Goal: Task Accomplishment & Management: Manage account settings

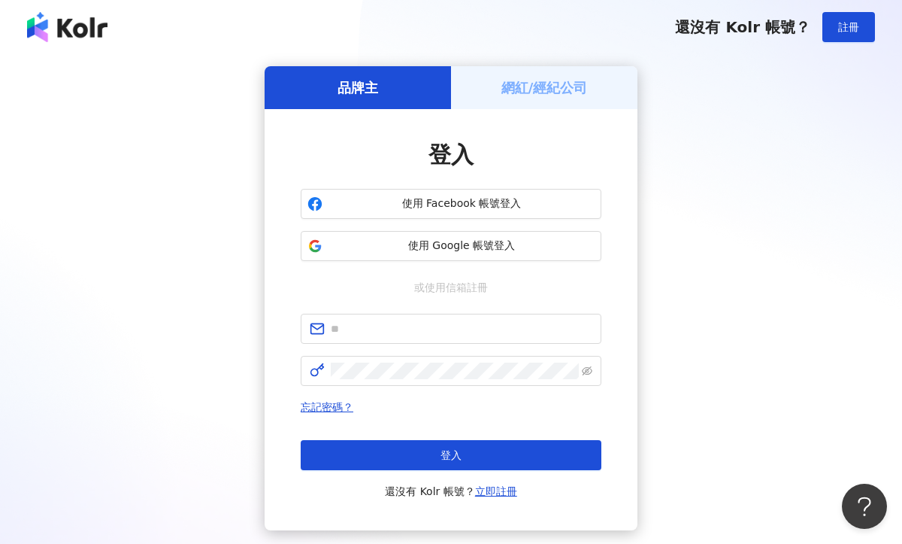
click at [536, 98] on div "網紅/經紀公司" at bounding box center [544, 87] width 186 height 43
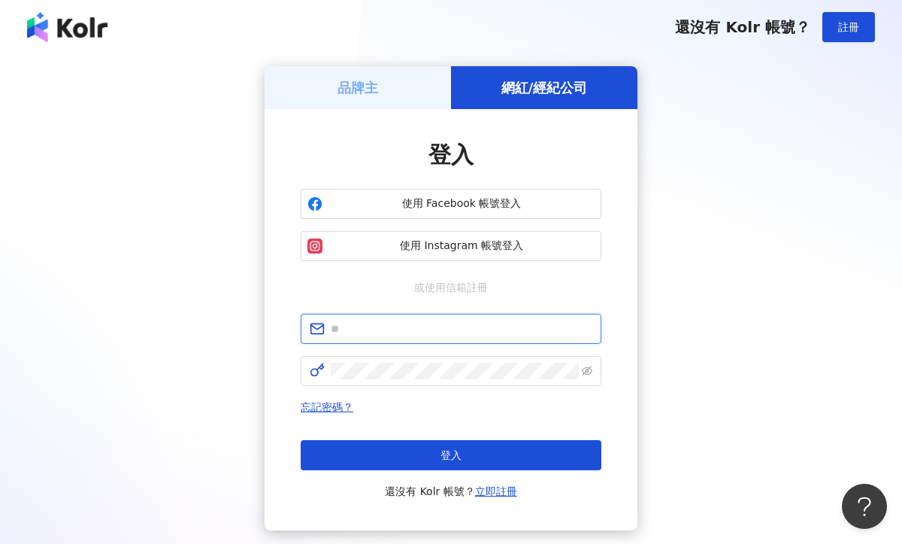
click at [424, 326] on input "text" at bounding box center [462, 328] width 262 height 17
type input "**********"
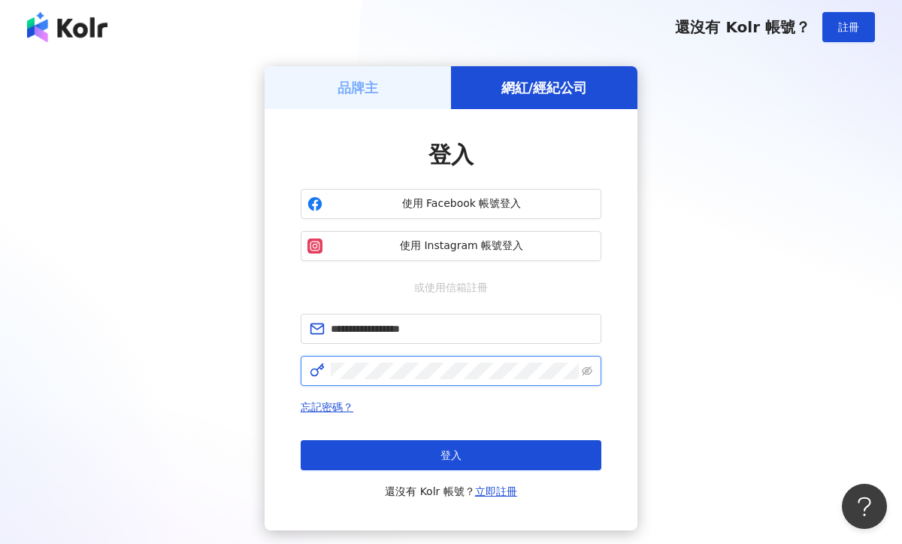
click button "登入" at bounding box center [451, 455] width 301 height 30
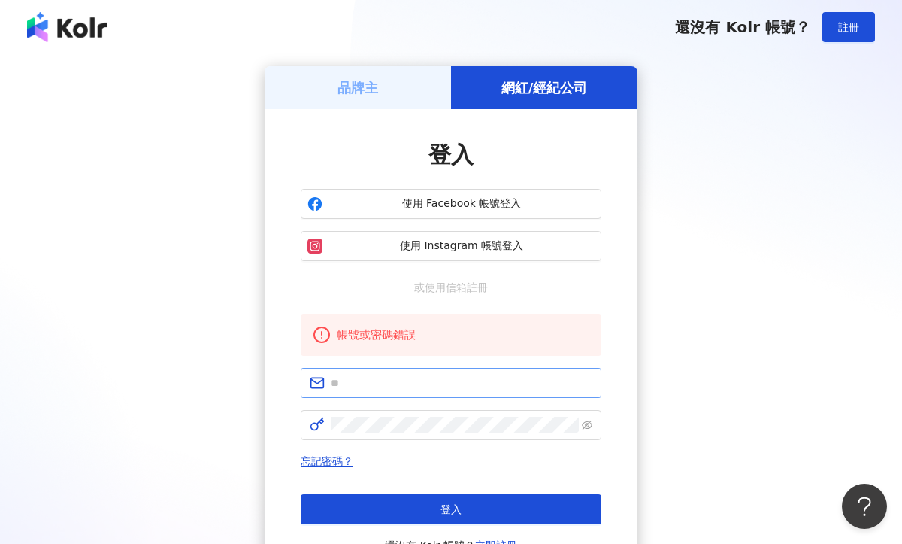
click at [536, 371] on span at bounding box center [451, 383] width 301 height 30
type input "**********"
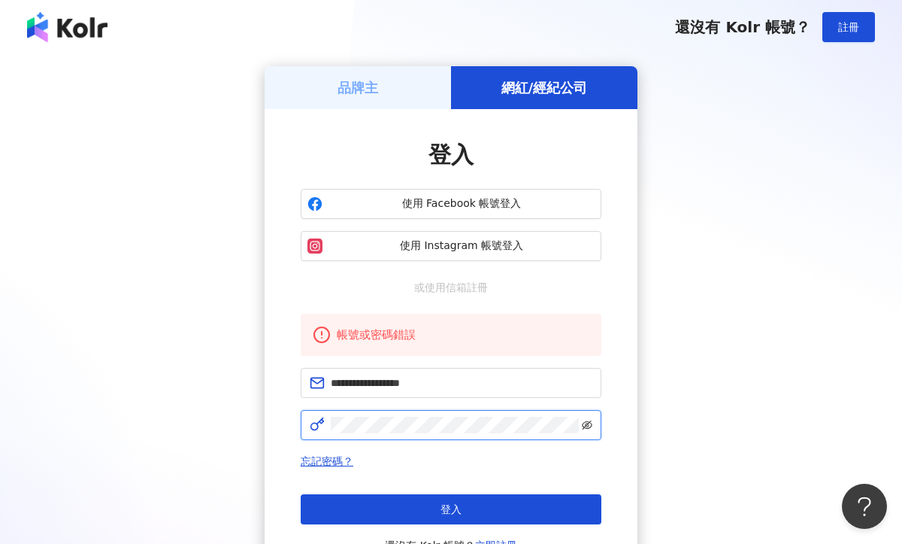
click at [590, 423] on icon "eye-invisible" at bounding box center [587, 424] width 11 height 9
click button "登入" at bounding box center [451, 509] width 301 height 30
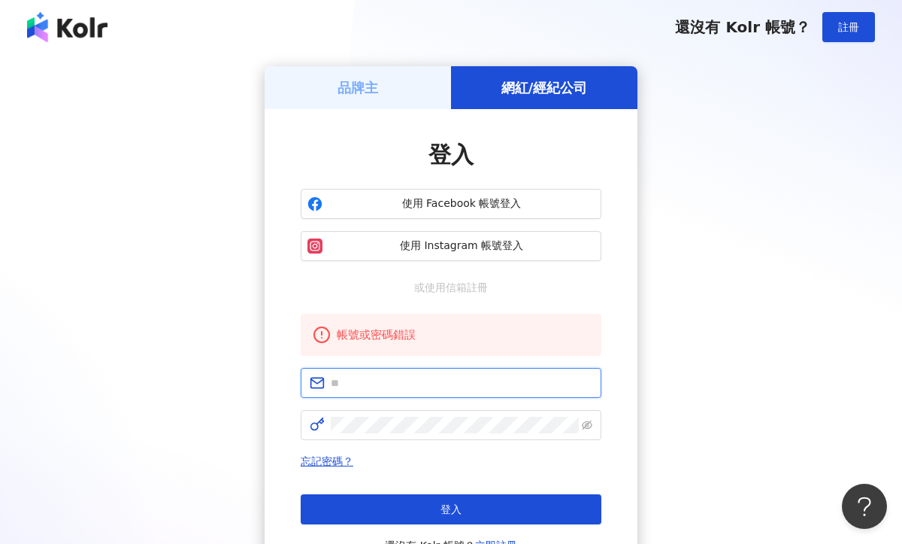
click at [469, 385] on input "text" at bounding box center [462, 382] width 262 height 17
click at [353, 416] on span at bounding box center [451, 425] width 301 height 30
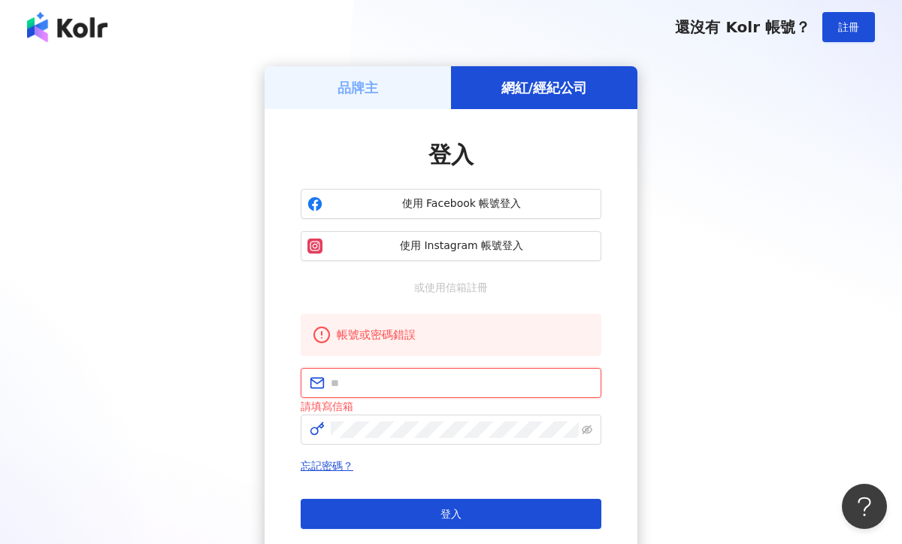
click at [377, 380] on input "text" at bounding box center [462, 382] width 262 height 17
type input "**********"
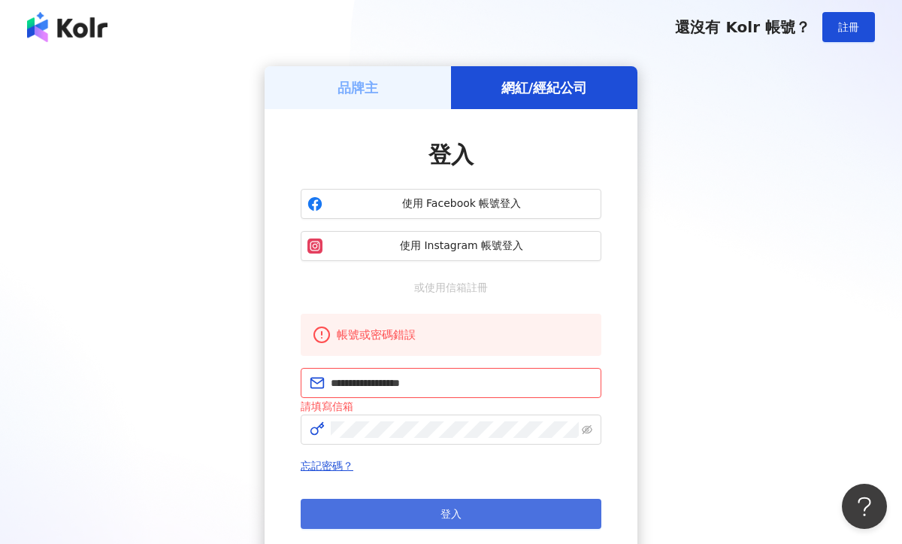
click at [446, 507] on button "登入" at bounding box center [451, 513] width 301 height 30
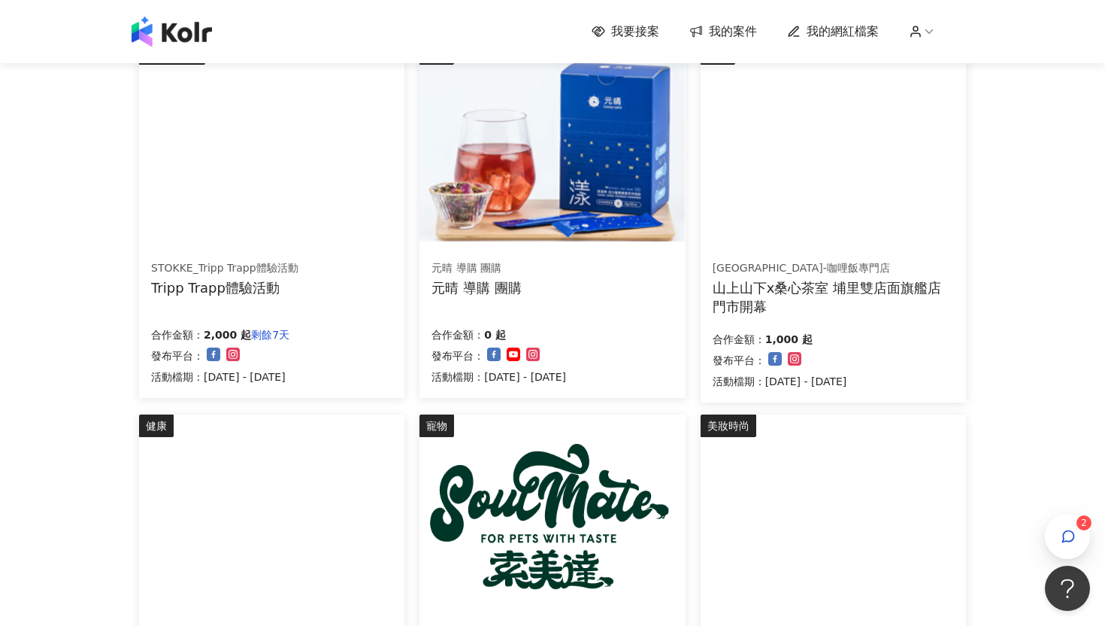
scroll to position [214, 0]
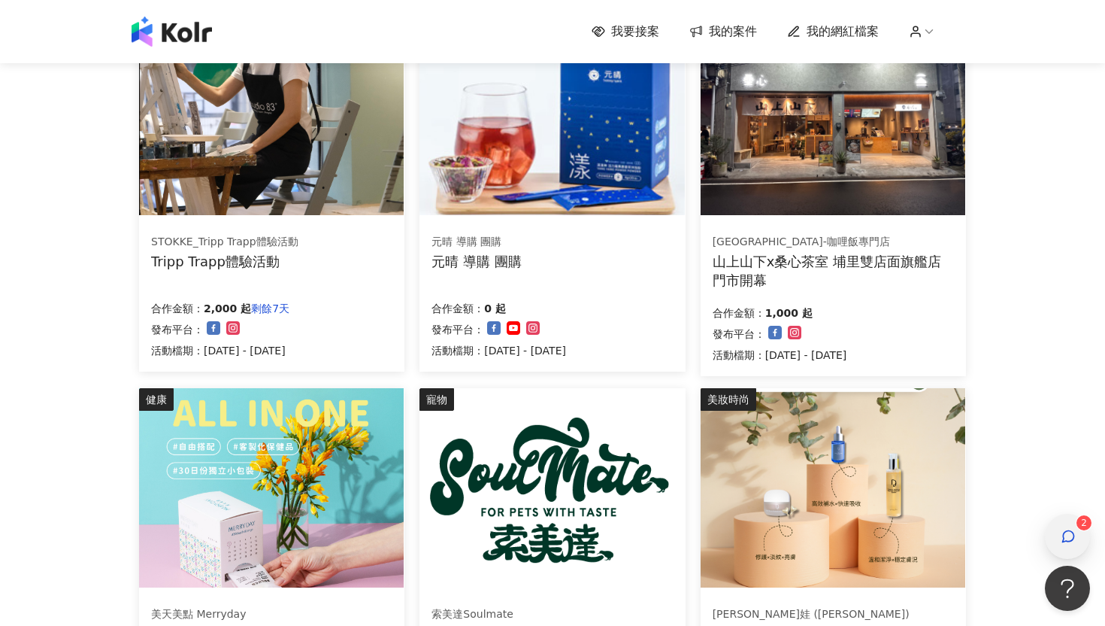
click at [901, 542] on div "button" at bounding box center [1067, 536] width 45 height 45
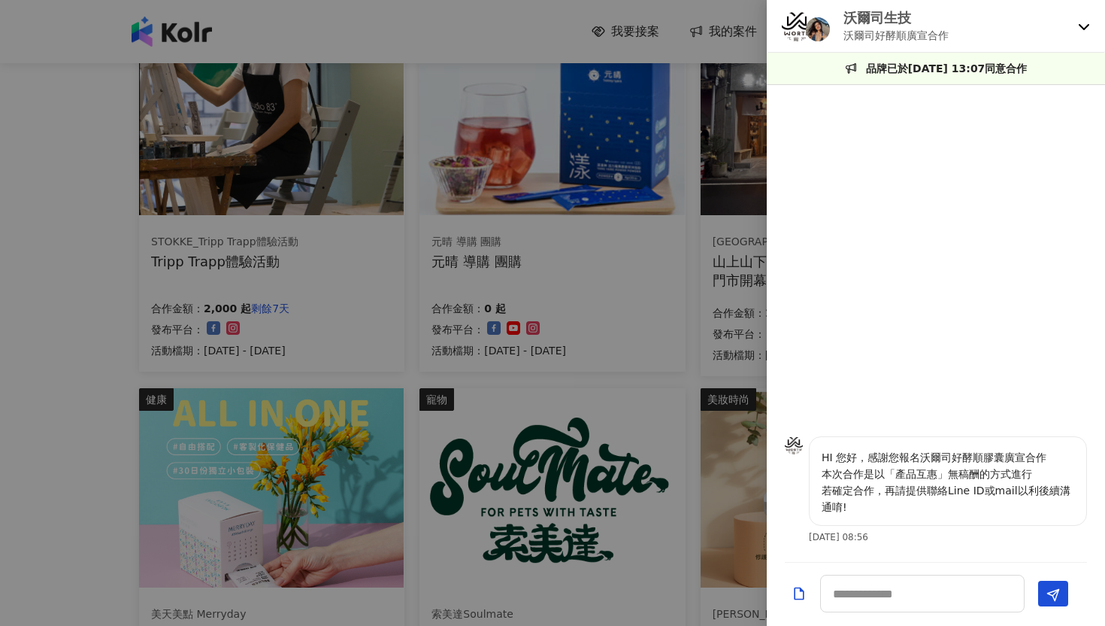
click at [901, 30] on icon at bounding box center [1084, 26] width 12 height 12
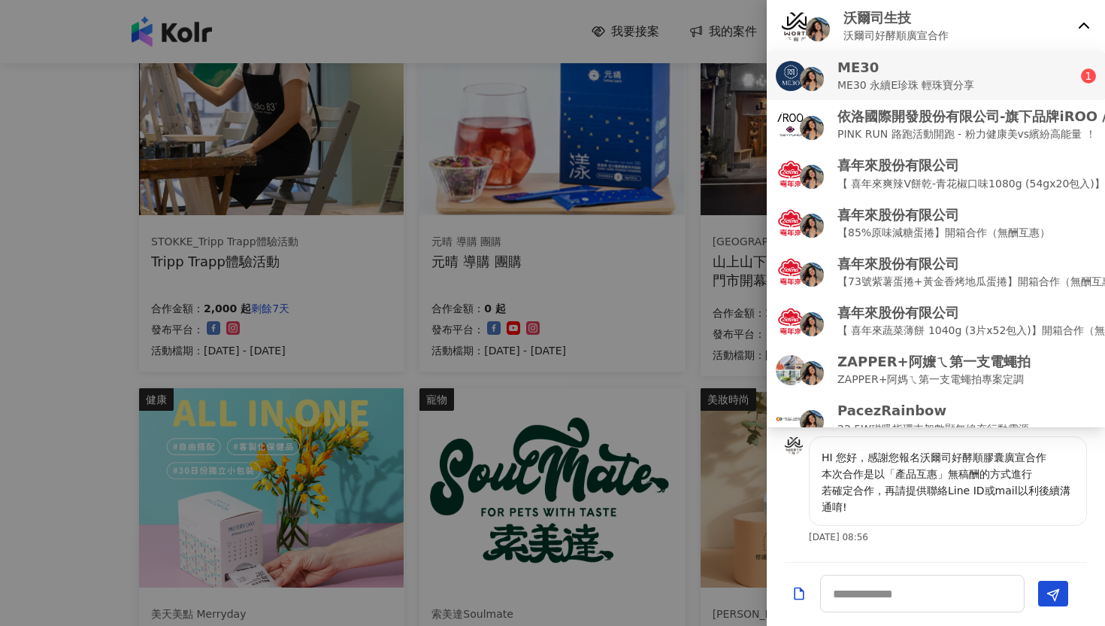
click at [901, 84] on div "ME30 ME30 永續E珍珠 輕珠寶分享" at bounding box center [928, 75] width 305 height 35
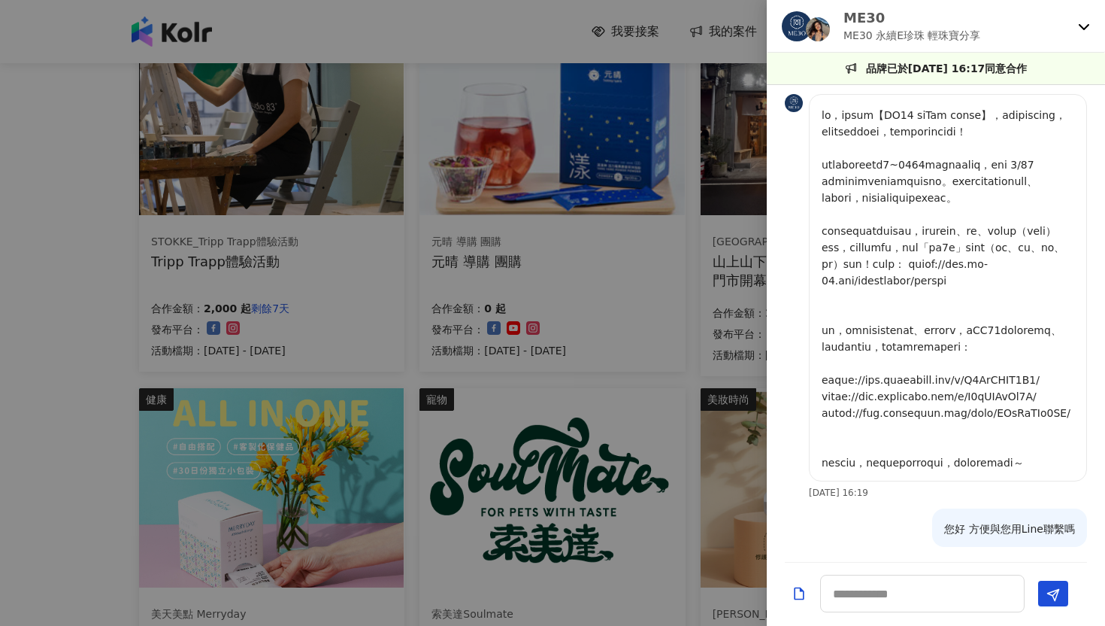
scroll to position [383, 0]
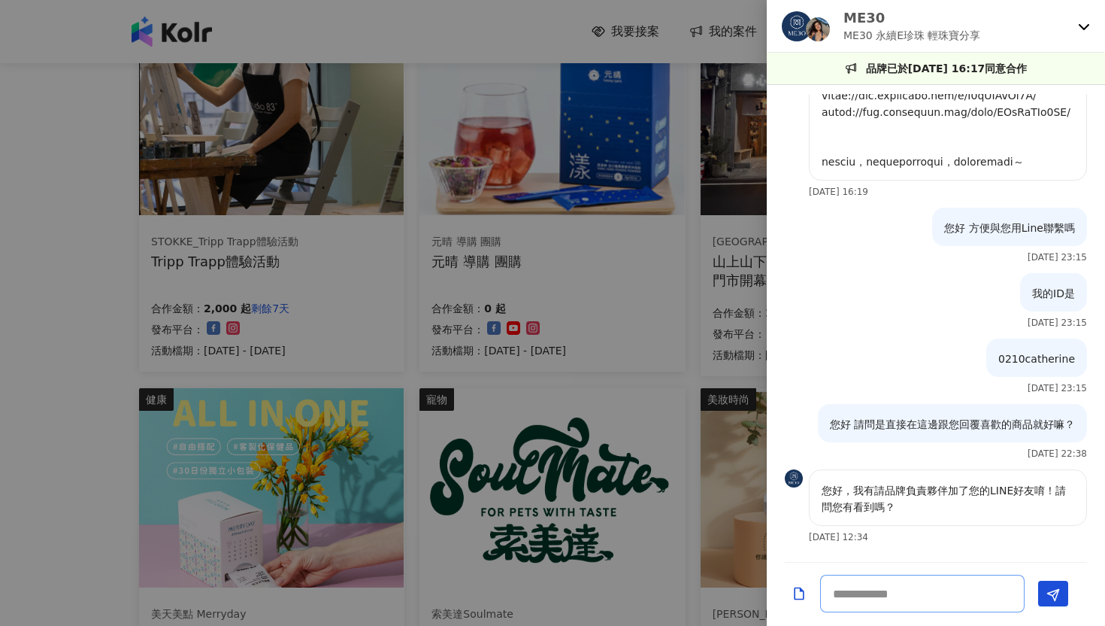
click at [856, 543] on textarea at bounding box center [922, 593] width 205 height 38
type textarea "*"
type textarea "**********"
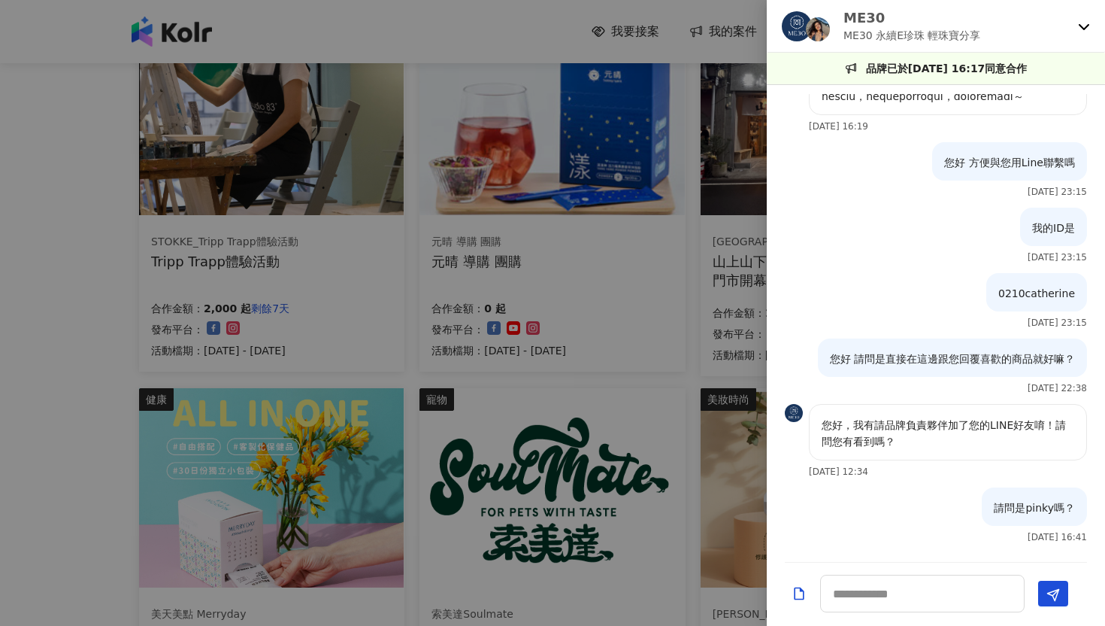
click at [901, 19] on div "ME30 ME30 永續E珍珠 輕珠寶分享" at bounding box center [936, 26] width 338 height 53
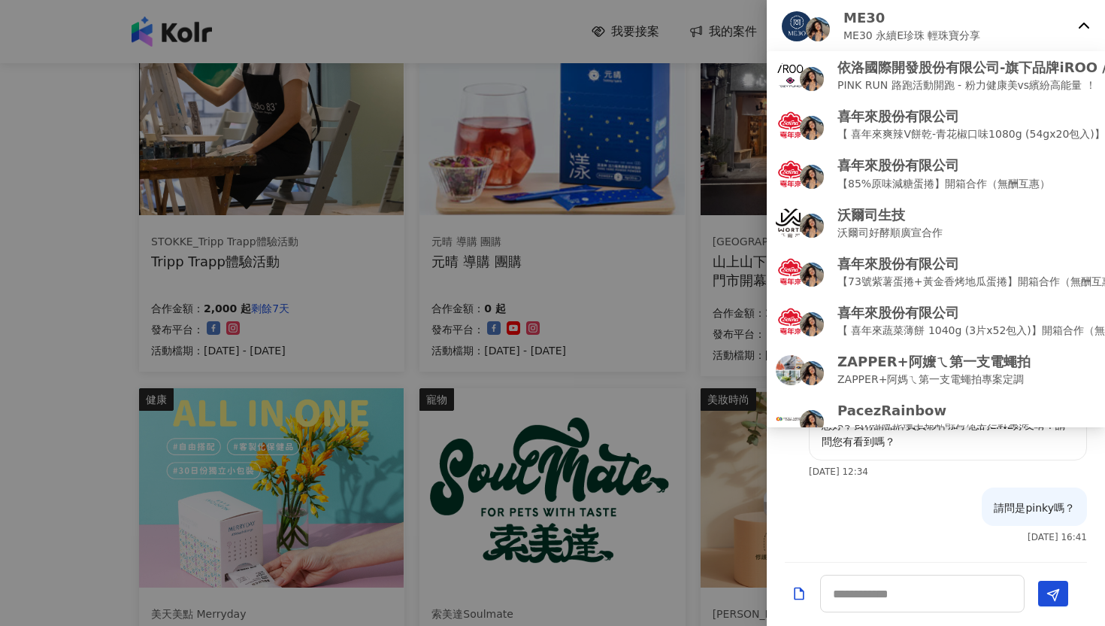
click at [548, 368] on div at bounding box center [552, 313] width 1105 height 626
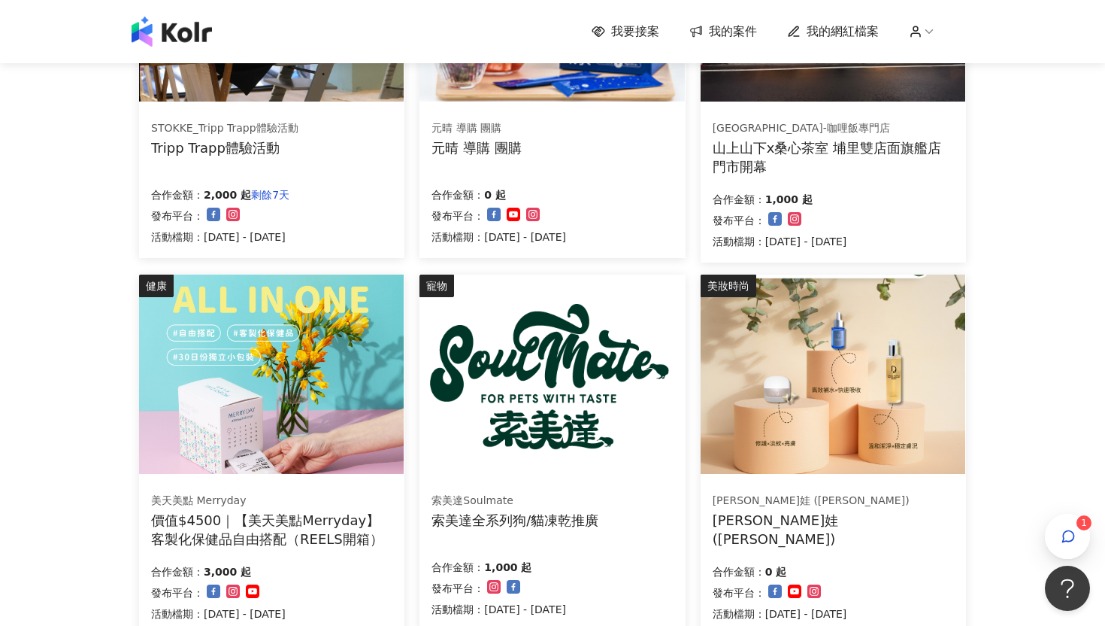
scroll to position [336, 0]
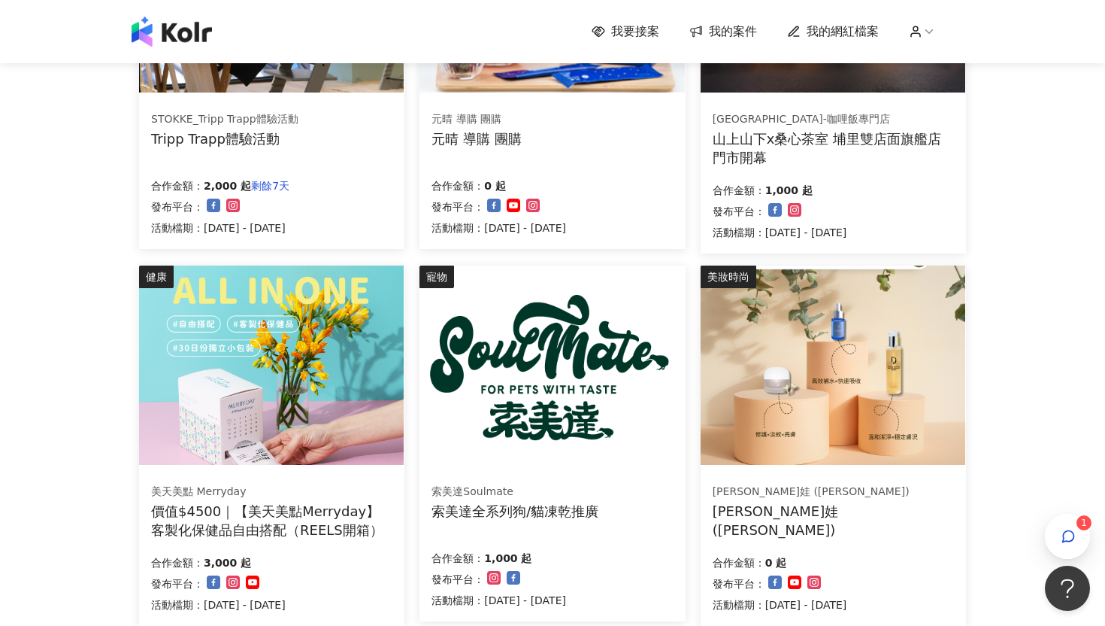
click at [763, 349] on img at bounding box center [833, 364] width 265 height 199
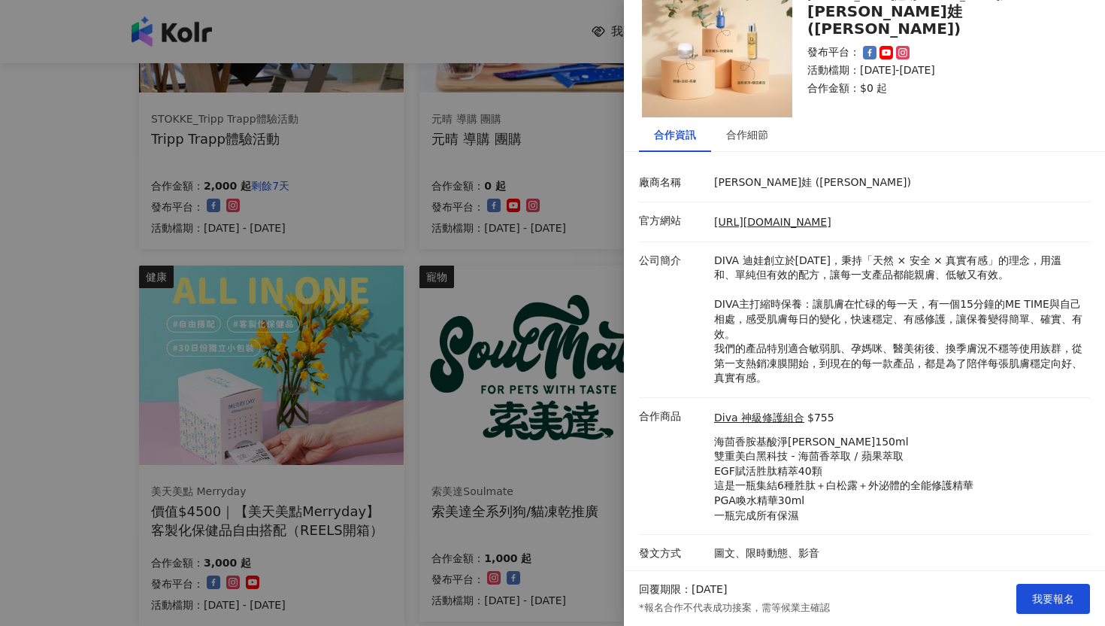
scroll to position [52, 0]
click at [574, 387] on div at bounding box center [552, 313] width 1105 height 626
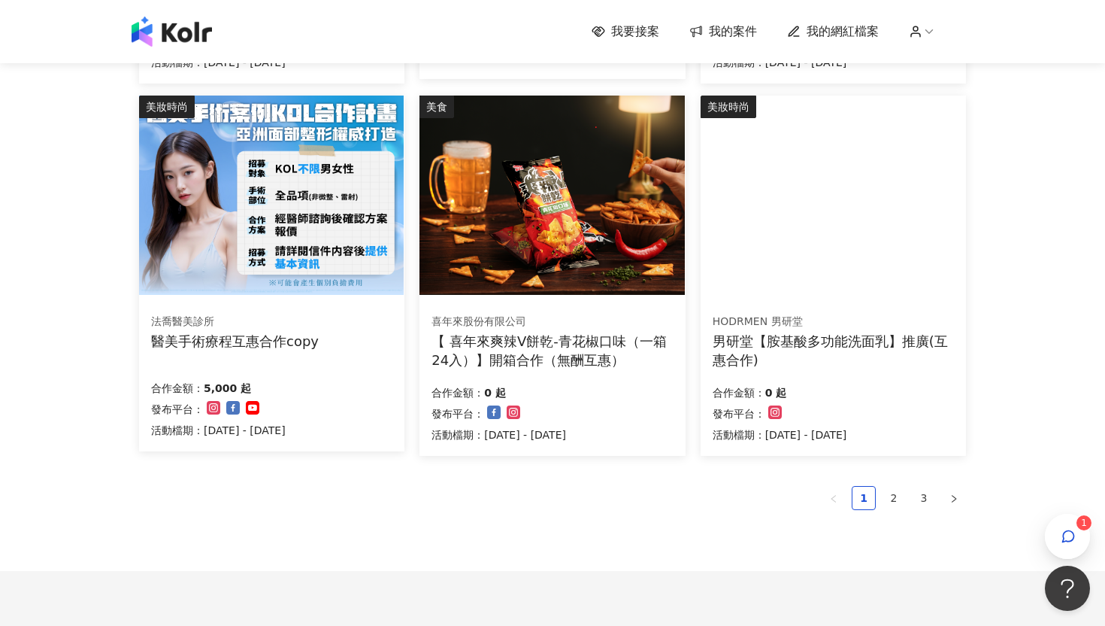
scroll to position [874, 0]
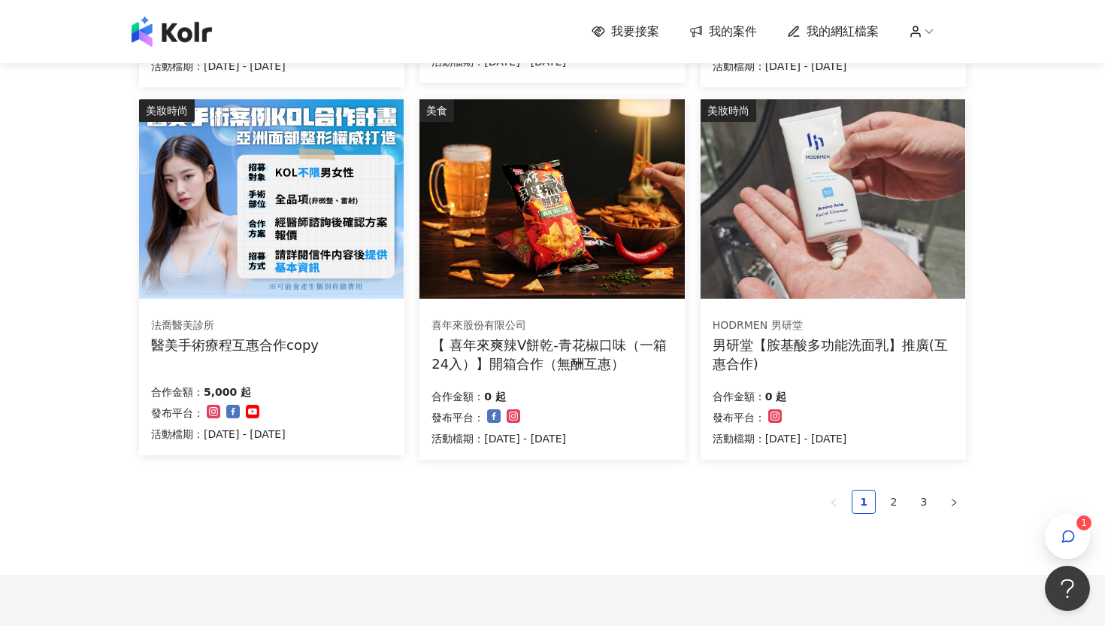
click at [576, 249] on img at bounding box center [552, 198] width 265 height 199
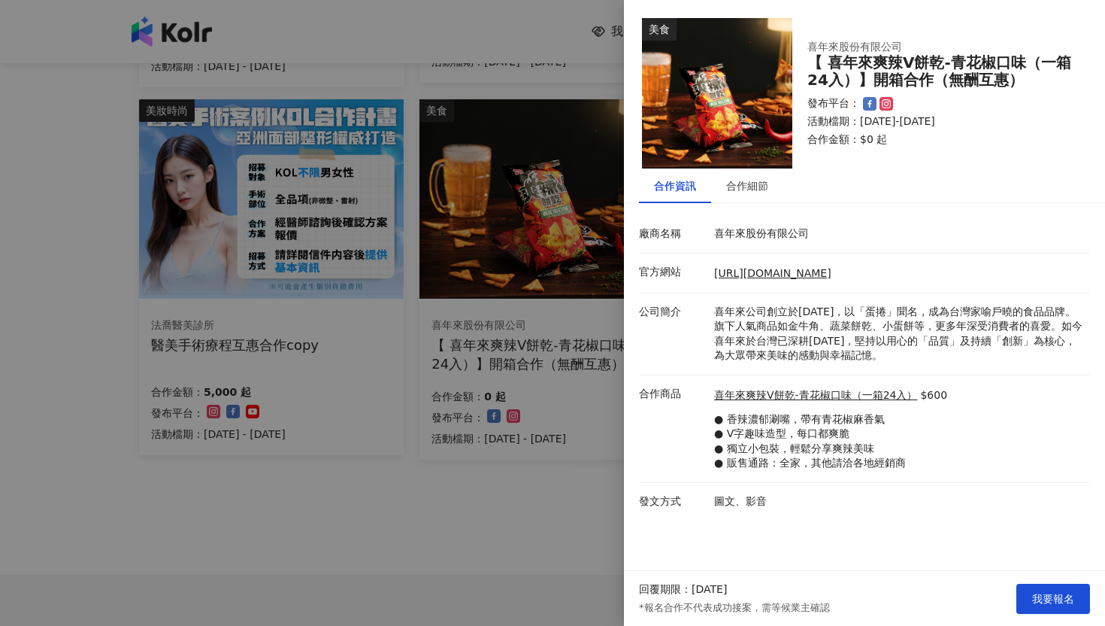
click at [576, 249] on div at bounding box center [552, 313] width 1105 height 626
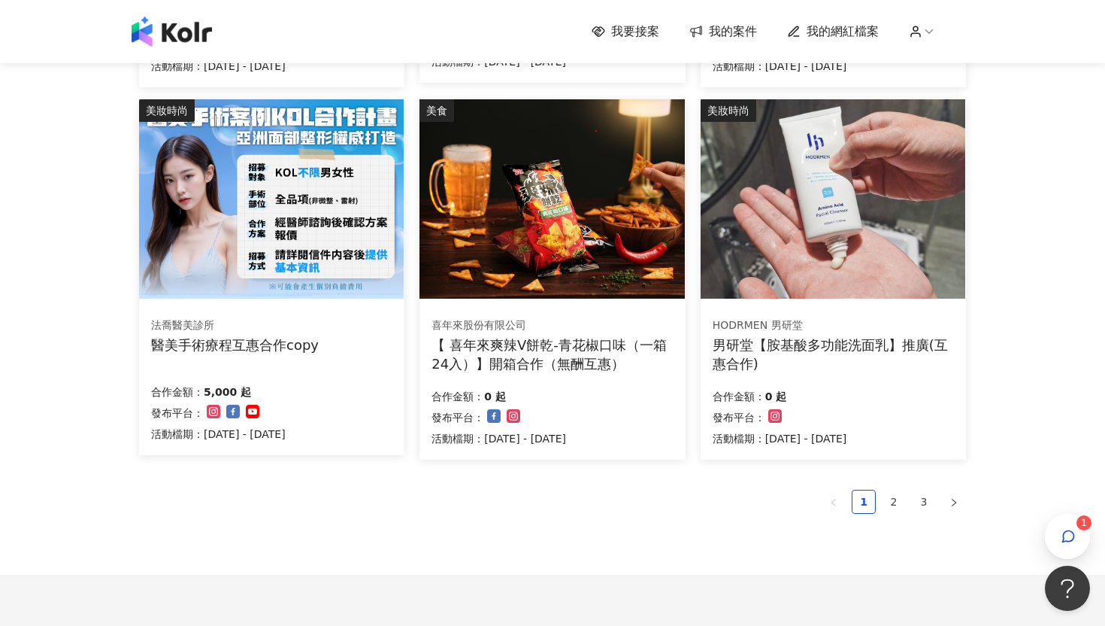
click at [576, 249] on img at bounding box center [552, 198] width 265 height 199
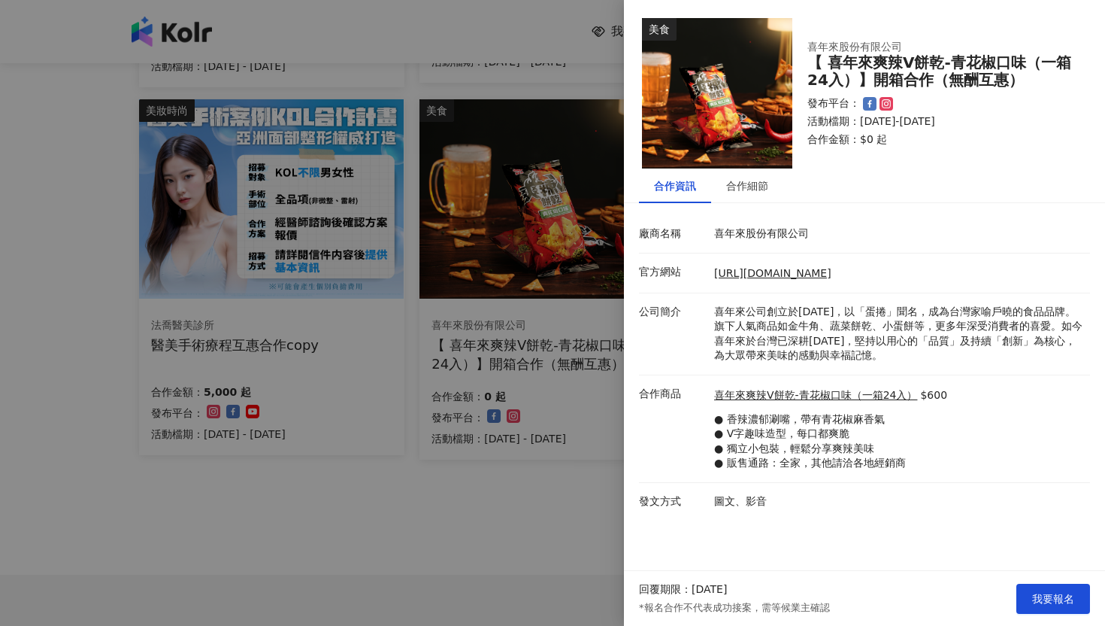
click at [568, 510] on div at bounding box center [552, 313] width 1105 height 626
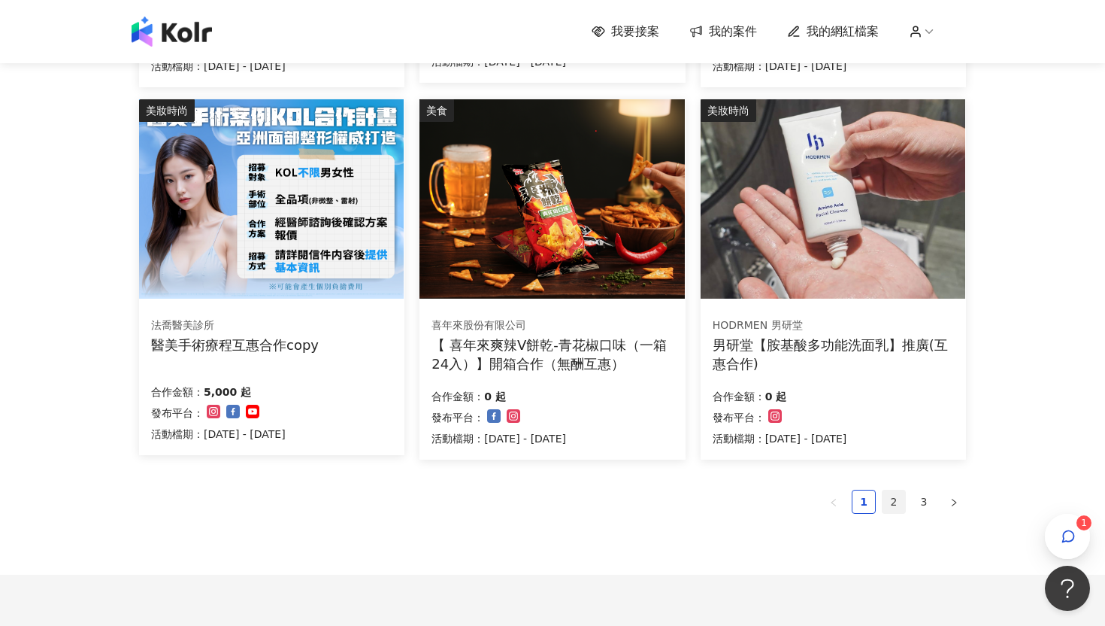
click at [895, 499] on link "2" at bounding box center [894, 501] width 23 height 23
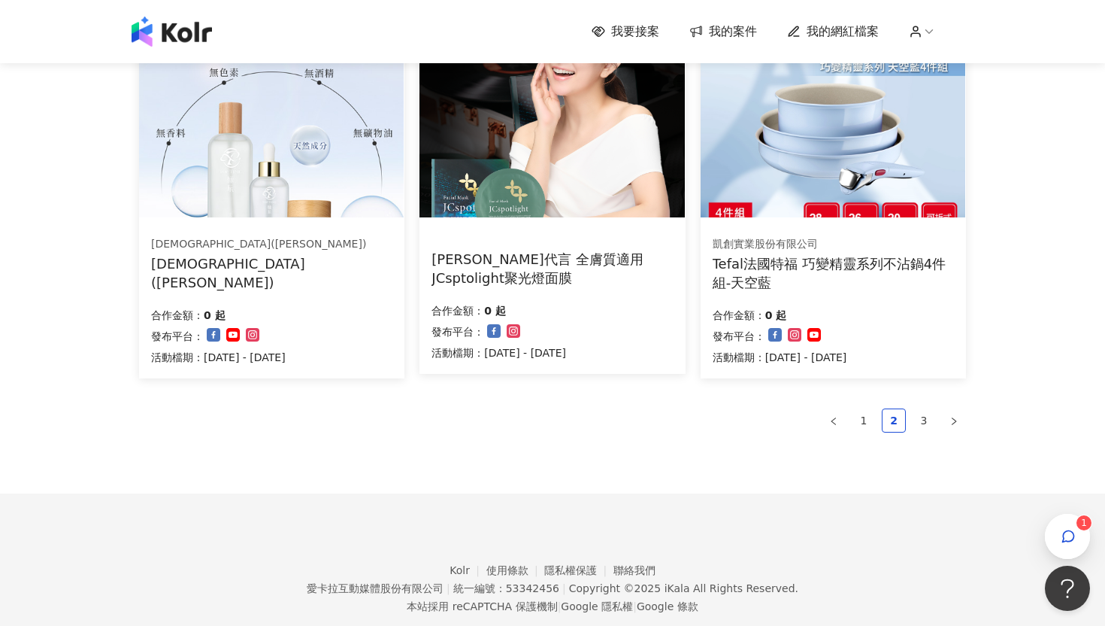
scroll to position [989, 0]
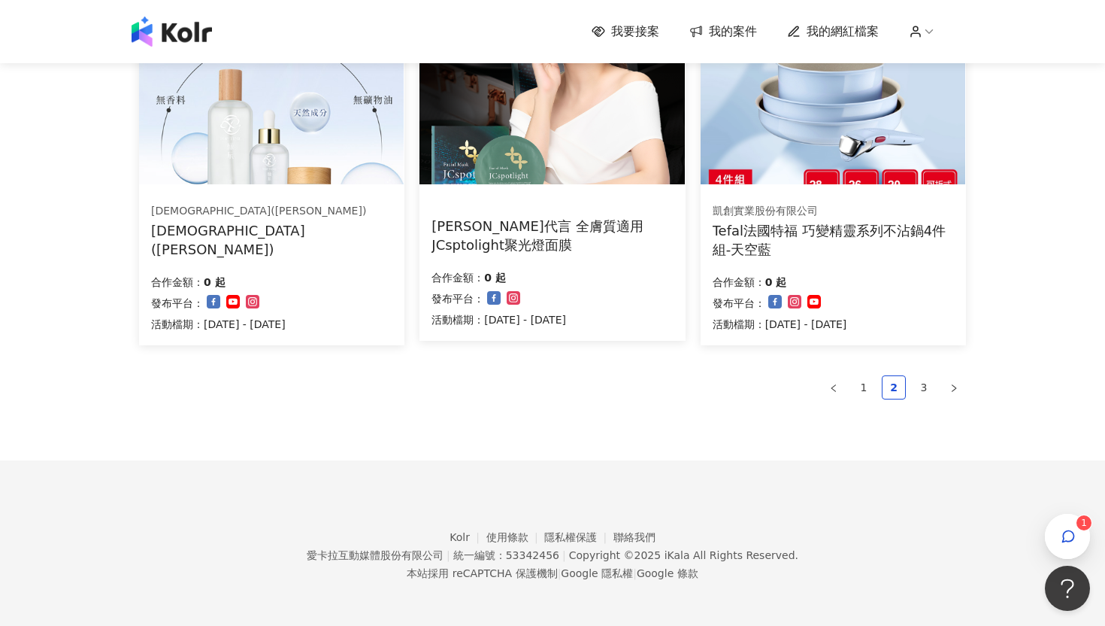
click at [901, 528] on div "button" at bounding box center [1068, 537] width 20 height 34
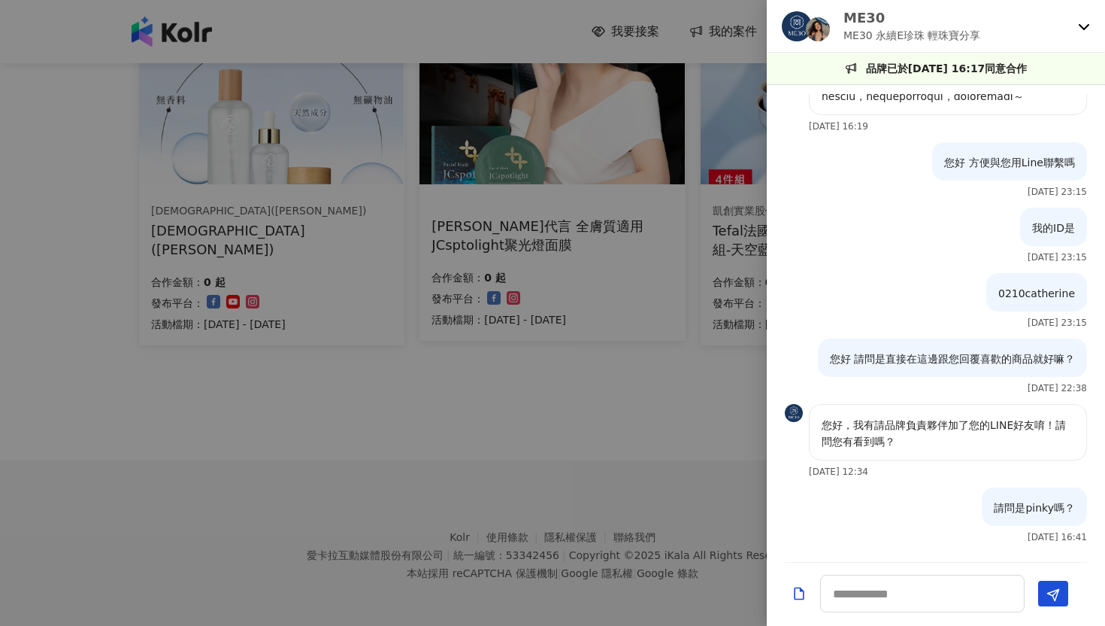
scroll to position [449, 0]
click at [901, 24] on icon at bounding box center [1084, 26] width 12 height 12
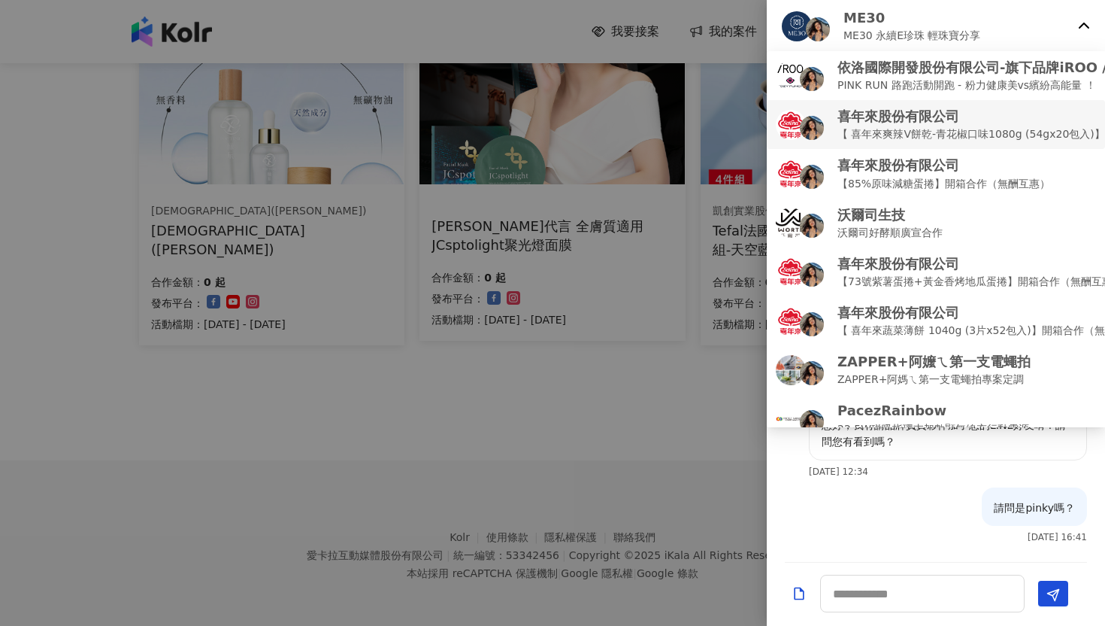
click at [901, 128] on p "【 喜年來爽辣V餅乾-青花椒口味1080g (54gx20包入)】開箱合作（無酬互惠）" at bounding box center [1024, 134] width 373 height 17
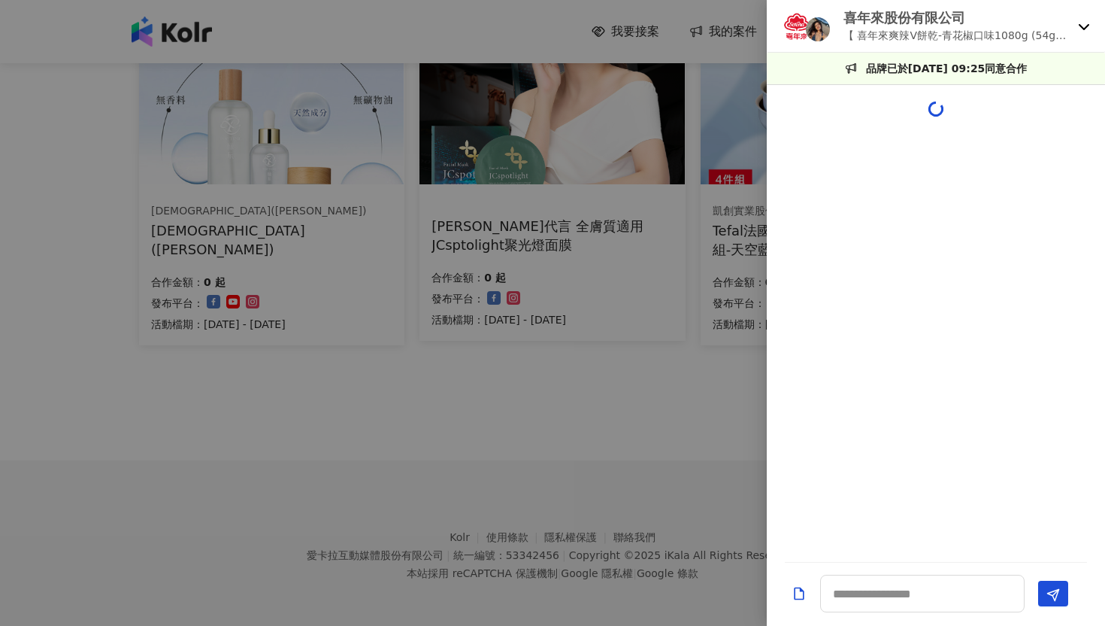
scroll to position [464, 0]
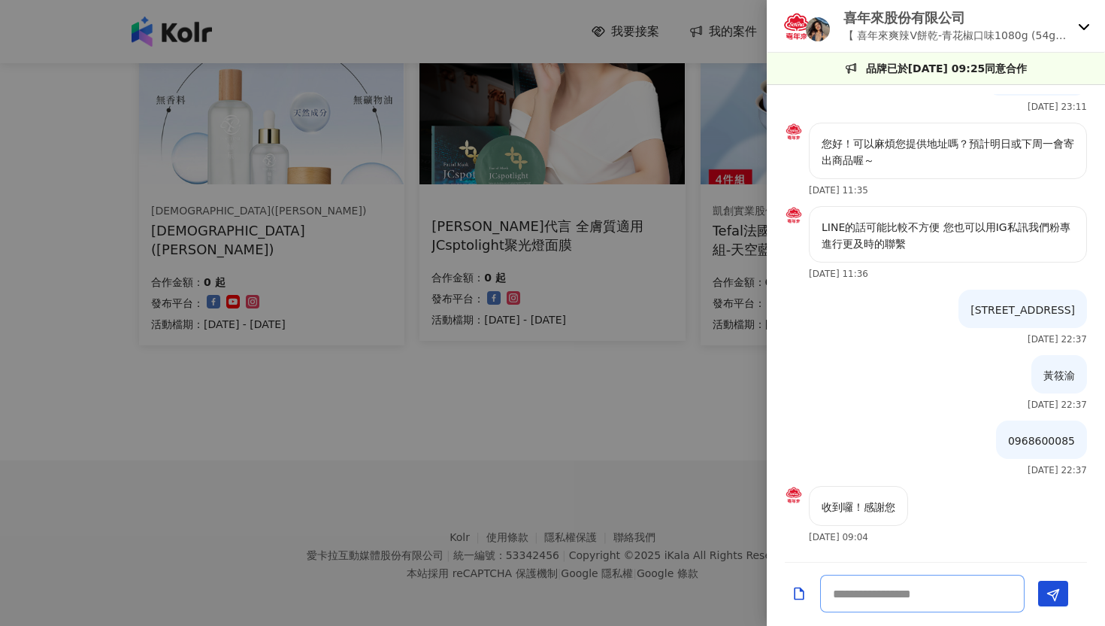
click at [901, 543] on textarea at bounding box center [922, 593] width 205 height 38
type textarea "***"
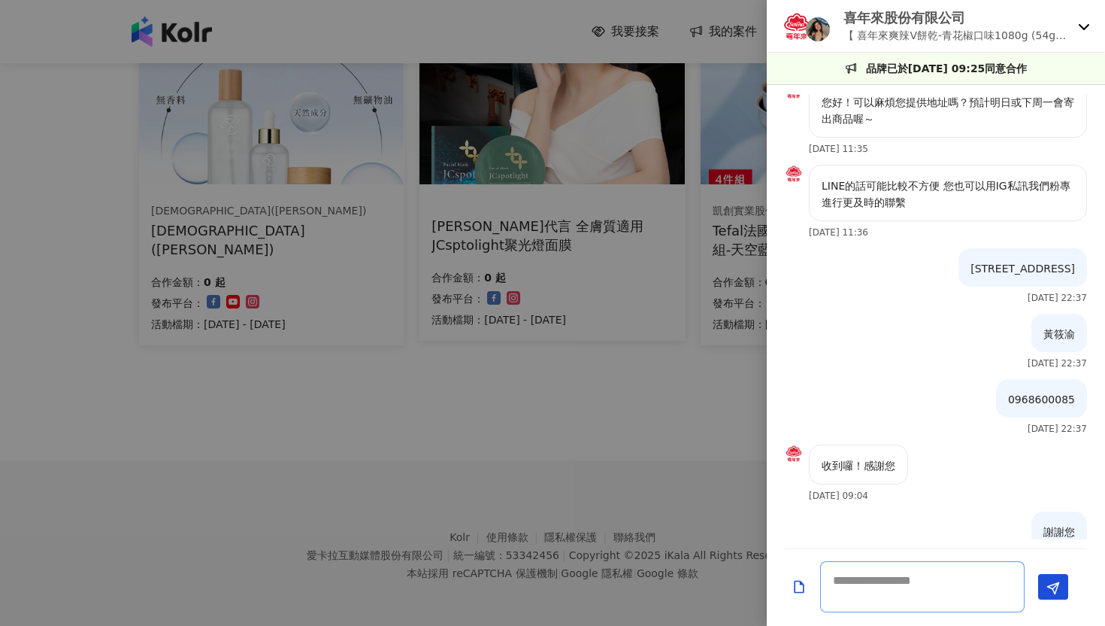
scroll to position [543, 0]
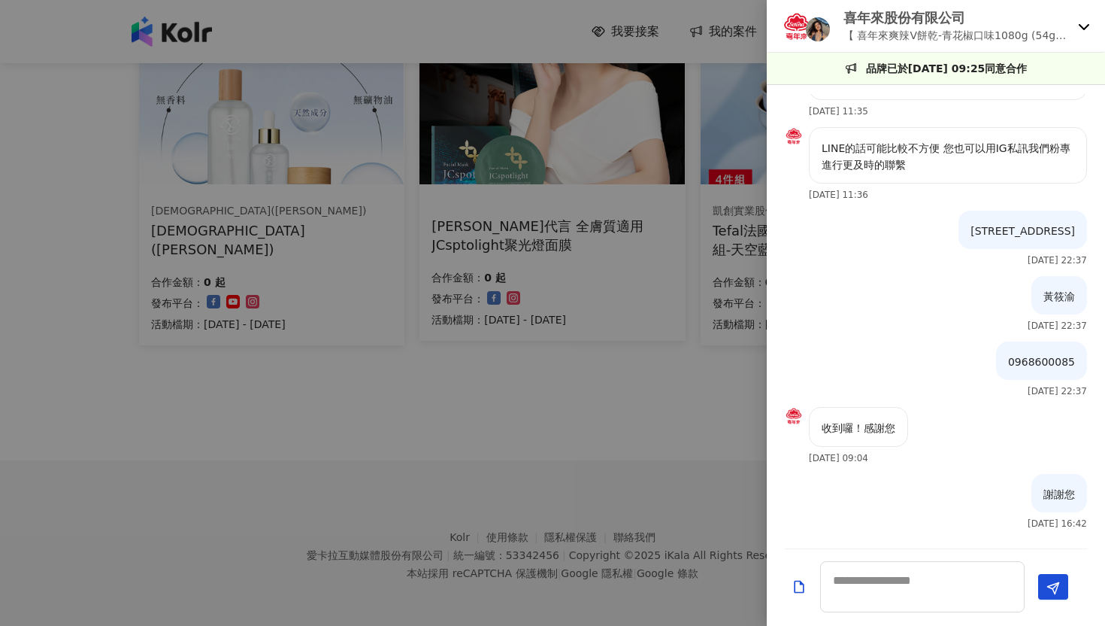
click at [901, 28] on icon at bounding box center [1084, 26] width 12 height 12
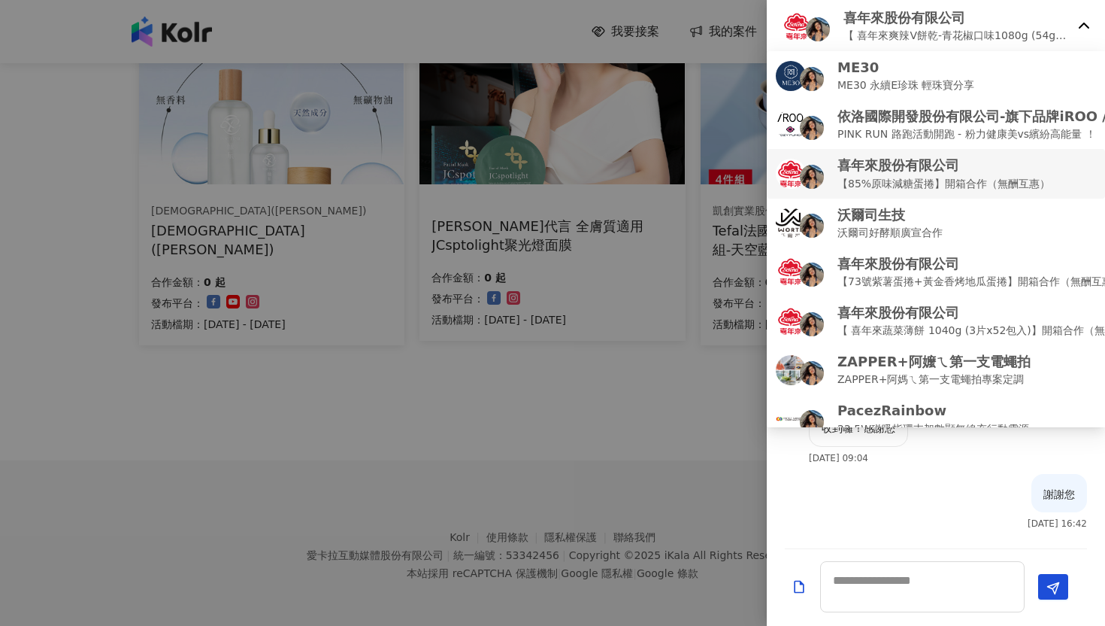
click at [901, 172] on p "喜年來股份有限公司" at bounding box center [944, 165] width 213 height 19
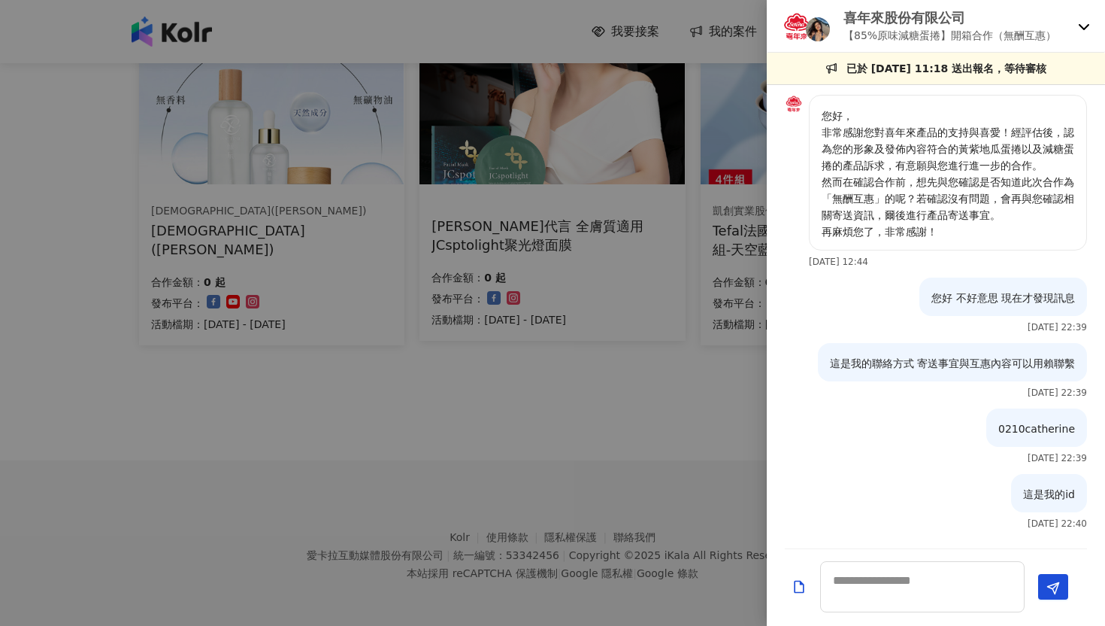
click at [901, 32] on div "喜年來股份有限公司 【85%原味減糖蛋捲】開箱合作（無酬互惠）" at bounding box center [936, 26] width 338 height 53
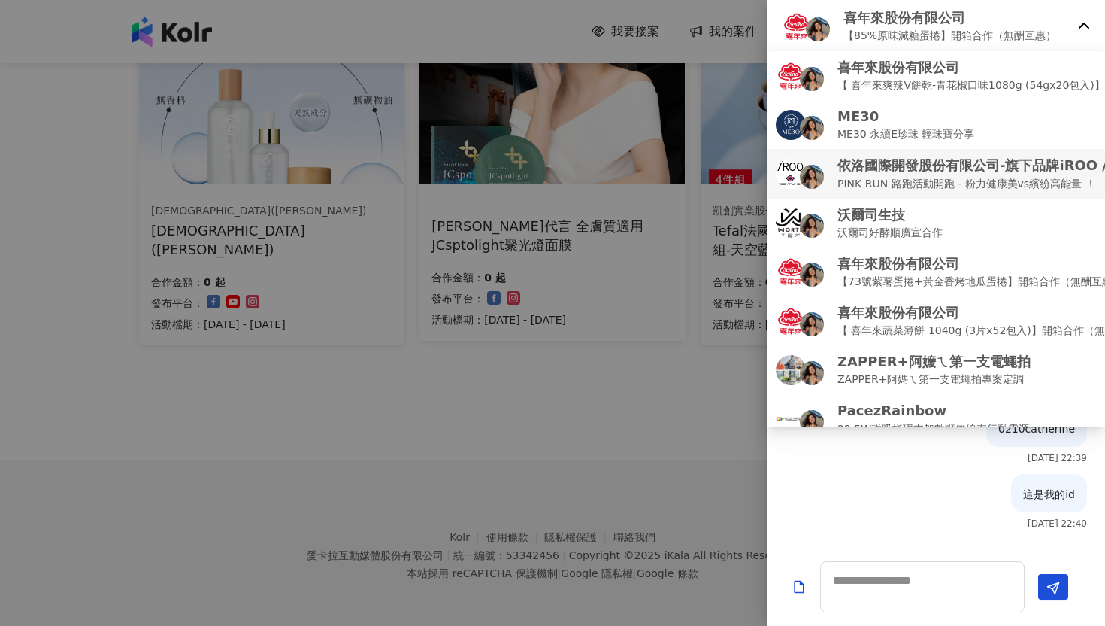
click at [901, 156] on p "依洛國際開發股份有限公司-旗下品牌iROO / COZY PUNCH" at bounding box center [1025, 165] width 374 height 19
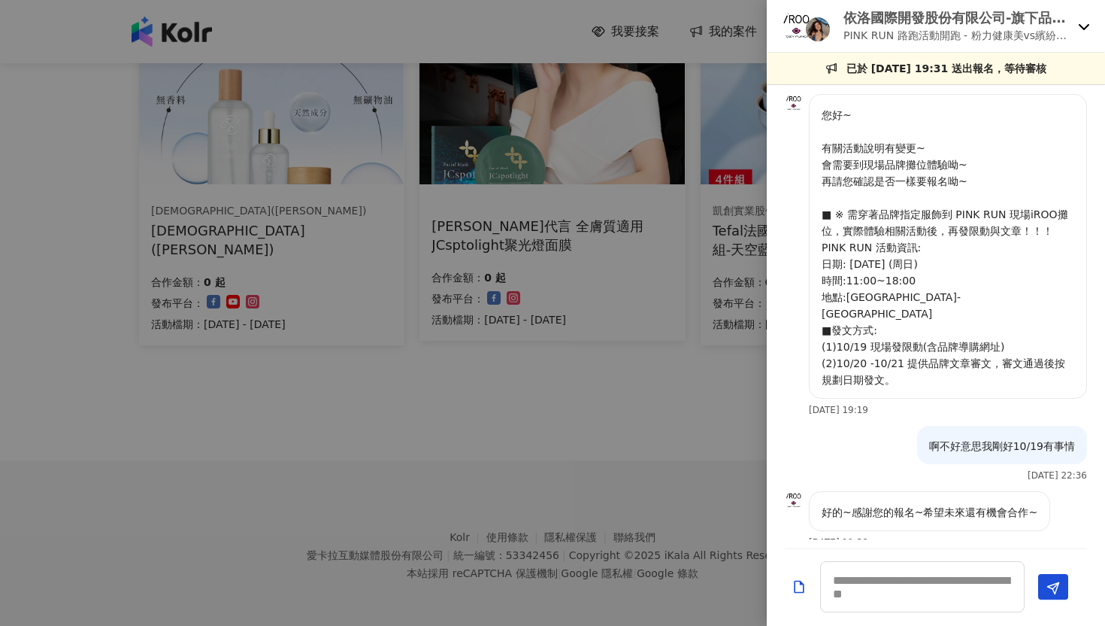
scroll to position [2, 0]
click at [901, 543] on textarea at bounding box center [922, 586] width 205 height 51
type textarea "*****"
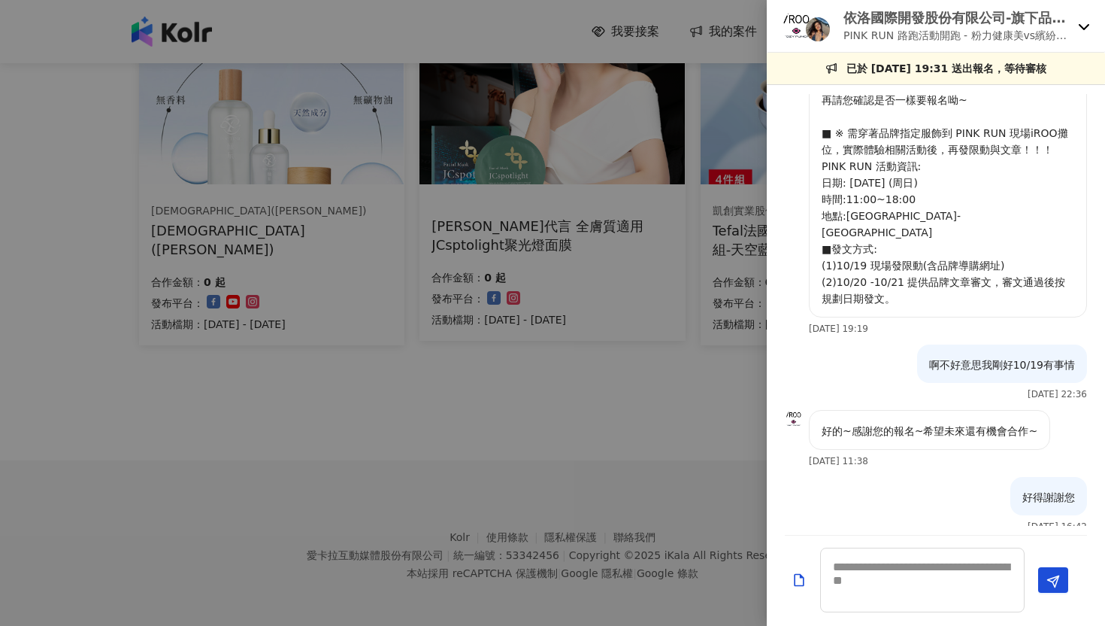
click at [901, 25] on icon at bounding box center [1084, 27] width 11 height 6
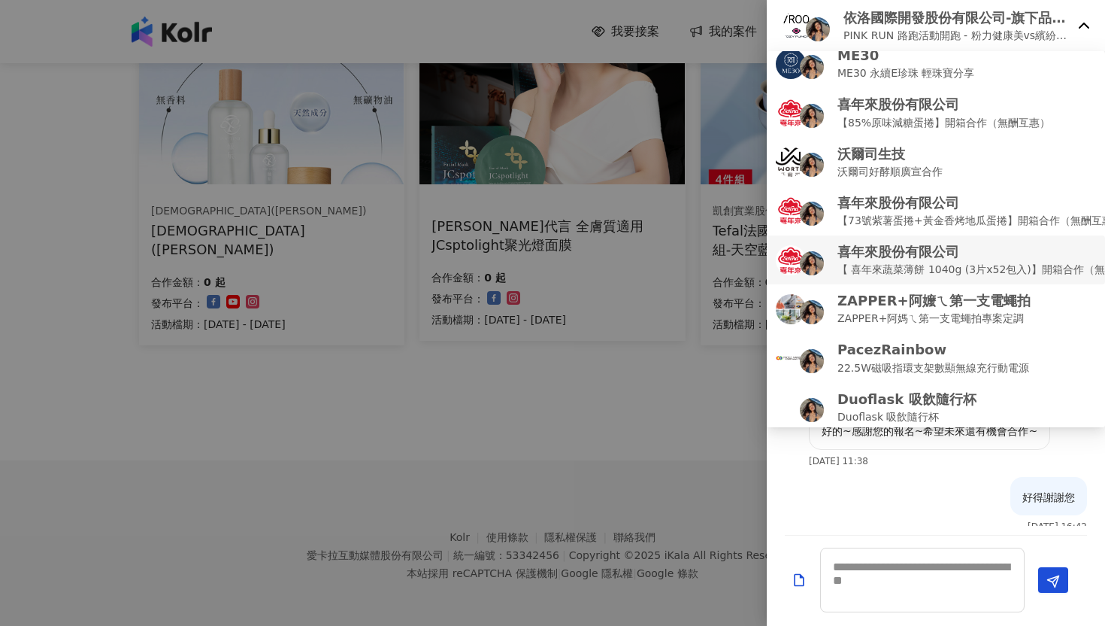
scroll to position [98, 0]
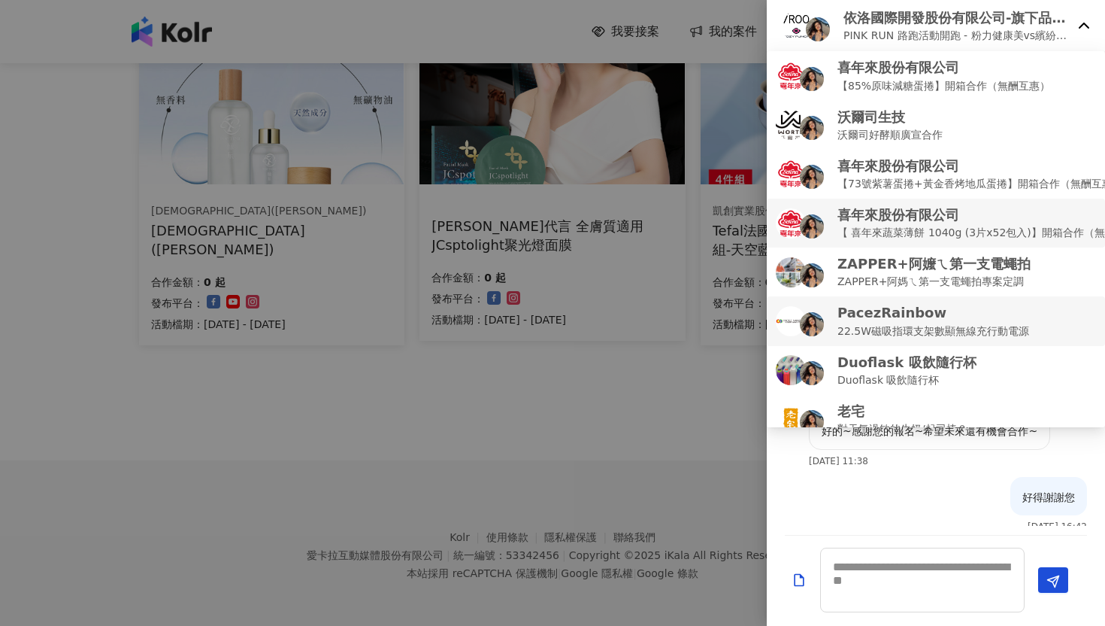
click at [901, 314] on p "PacezRainbow" at bounding box center [934, 312] width 192 height 19
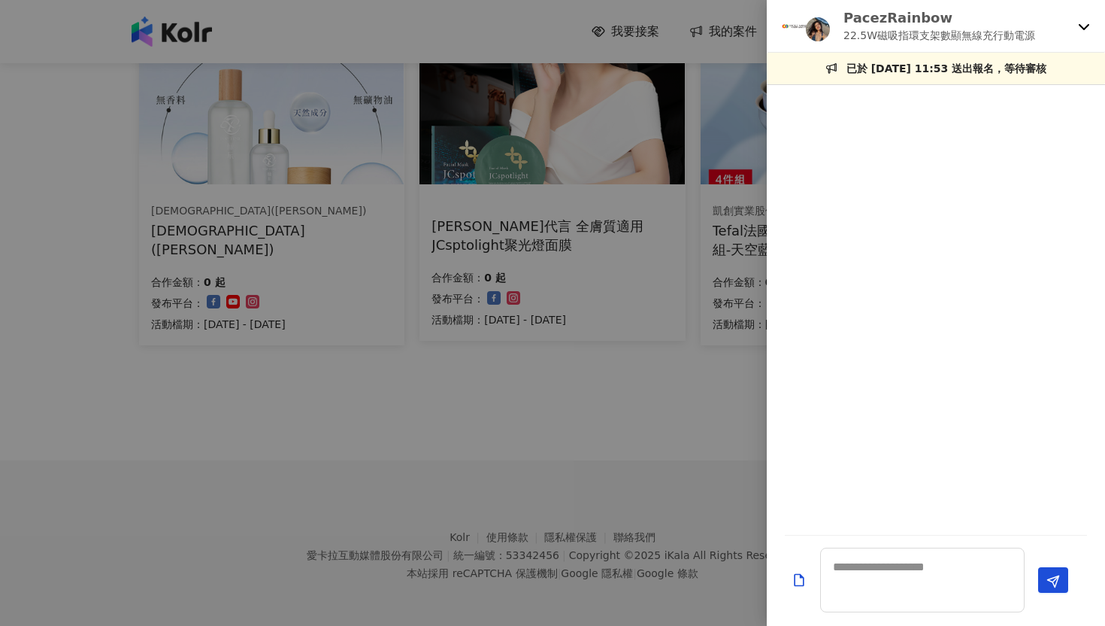
click at [901, 33] on div "PacezRainbow 22.5W磁吸指環支架數顯無線充行動電源" at bounding box center [936, 26] width 338 height 53
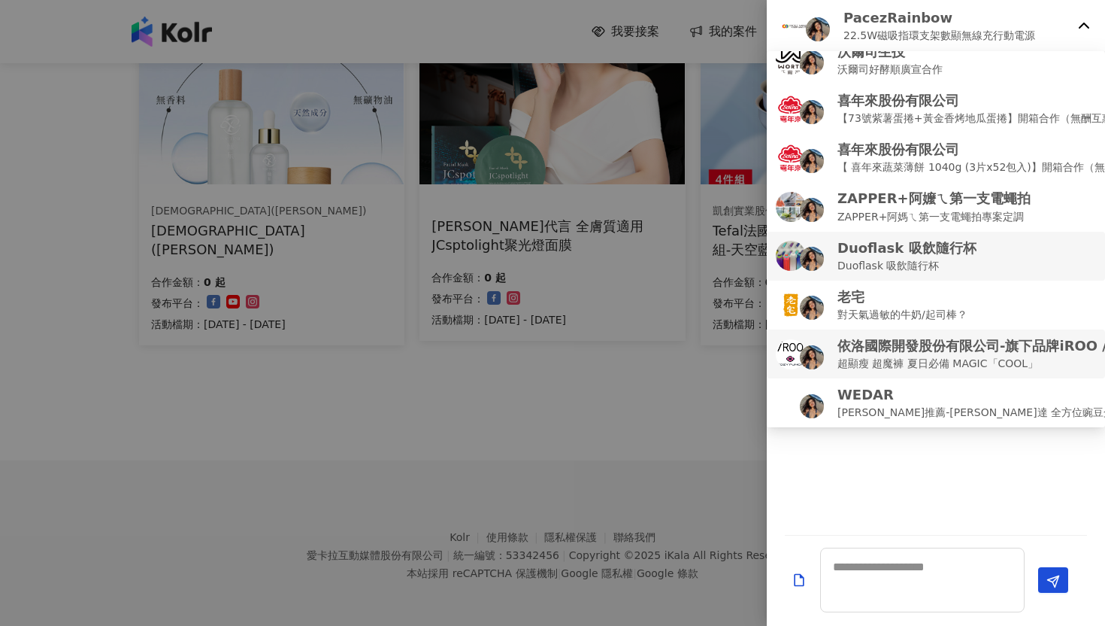
scroll to position [212, 0]
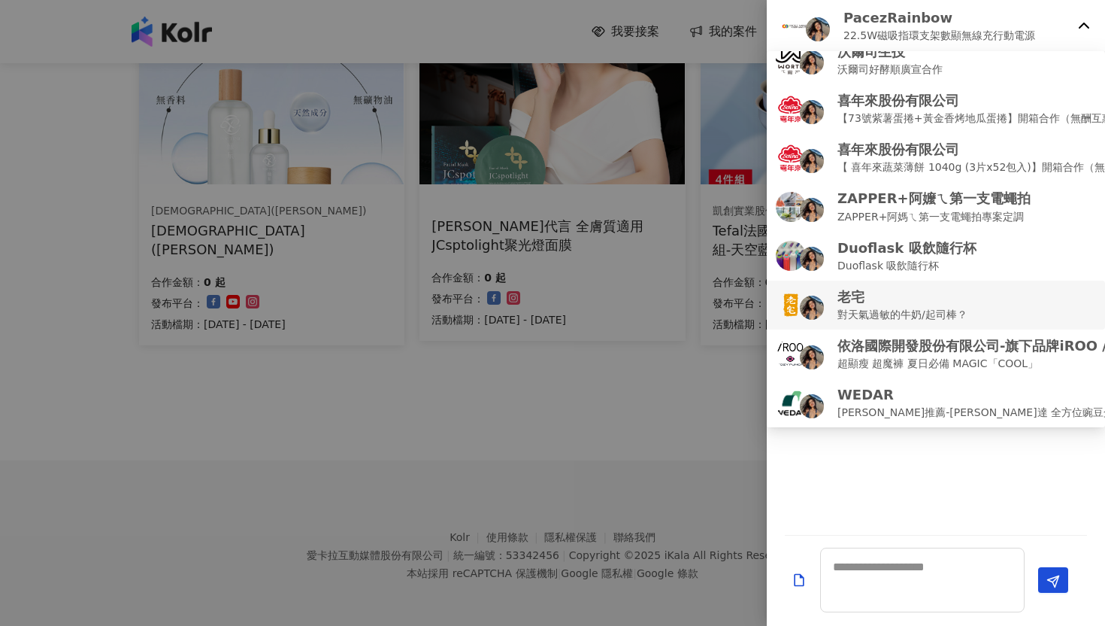
click at [899, 292] on p "老宅" at bounding box center [903, 296] width 130 height 19
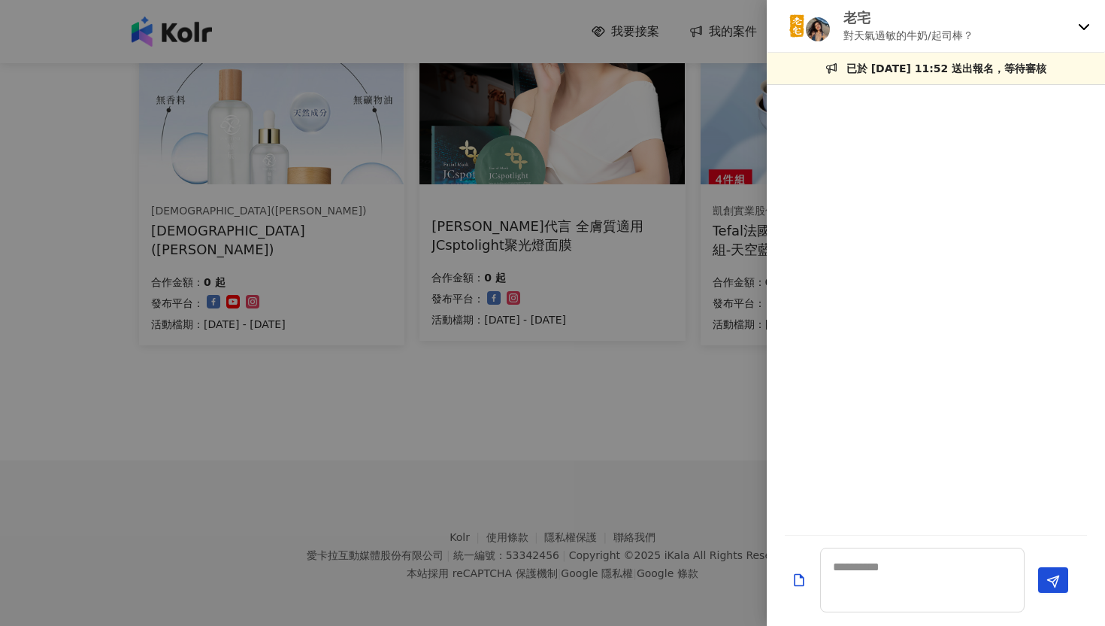
click at [901, 26] on div "老宅 對天氣過敏的牛奶/起司棒？" at bounding box center [936, 26] width 338 height 53
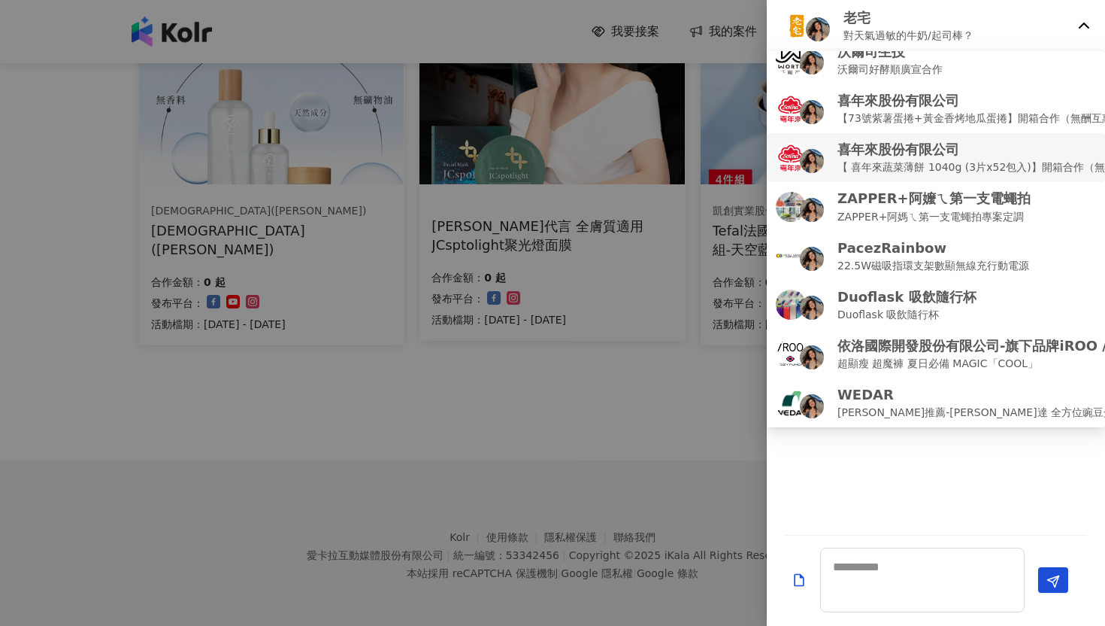
scroll to position [0, 0]
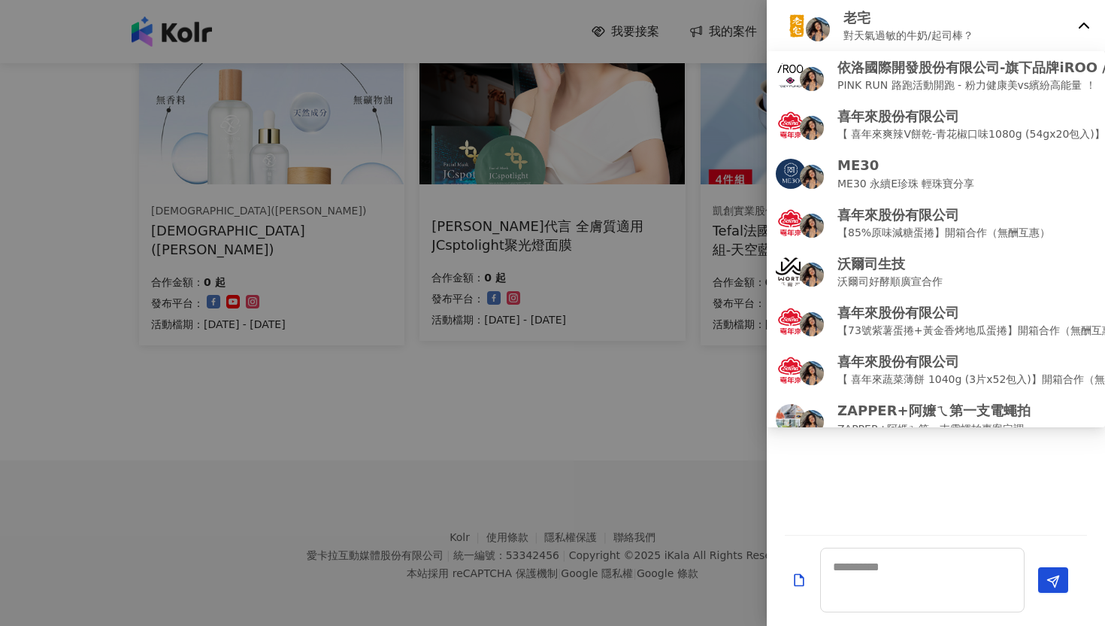
click at [550, 441] on div at bounding box center [552, 313] width 1105 height 626
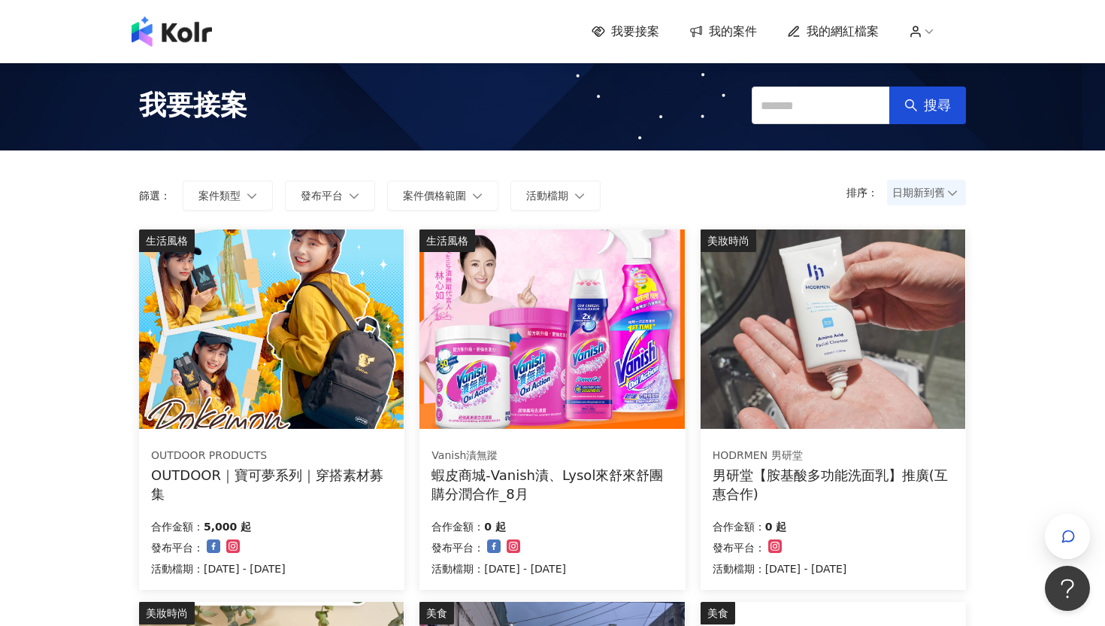
click at [716, 41] on div "我要接案 我的案件 我的網紅檔案" at bounding box center [552, 32] width 857 height 30
click at [720, 36] on span "我的案件" at bounding box center [733, 31] width 48 height 17
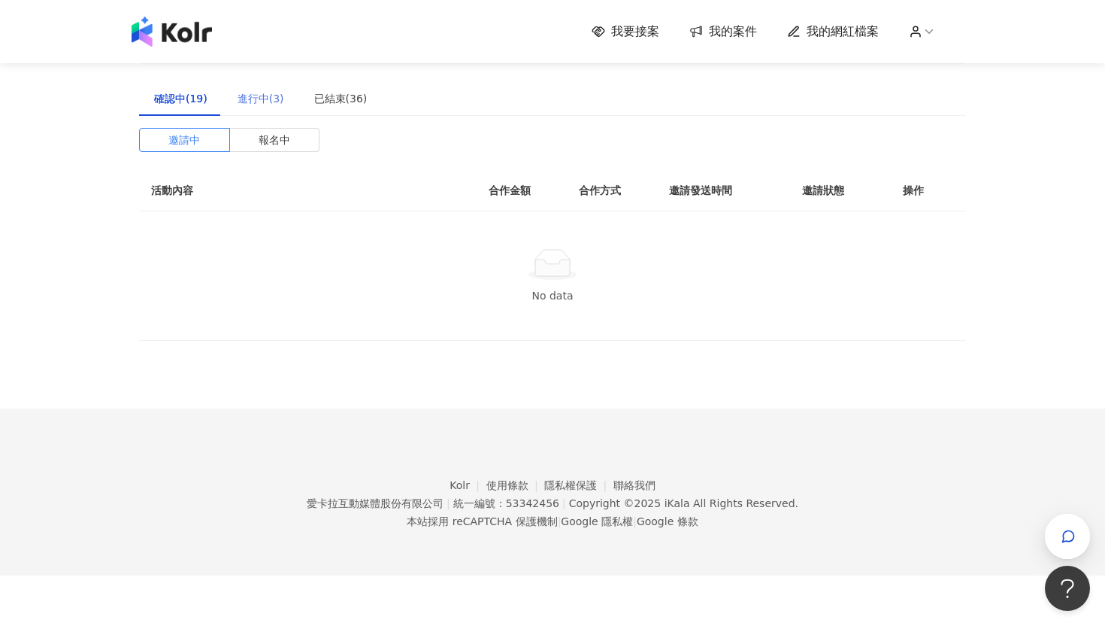
click at [259, 87] on div "進行中(3)" at bounding box center [261, 98] width 77 height 35
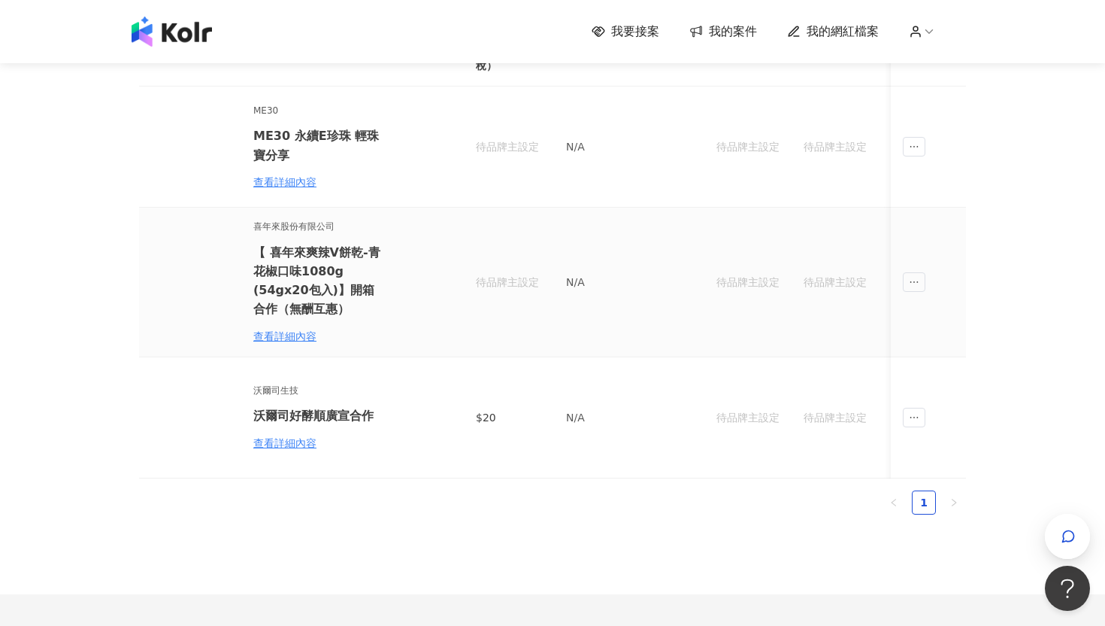
scroll to position [108, 0]
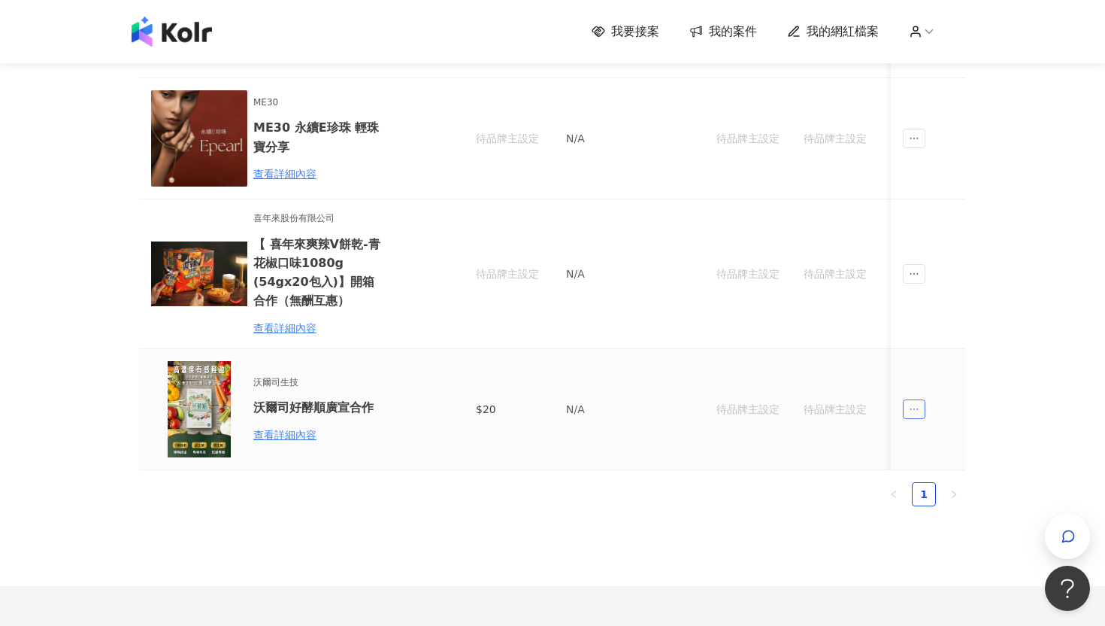
click at [901, 413] on span "ellipsis" at bounding box center [914, 409] width 23 height 20
click at [298, 430] on div "查看詳細內容" at bounding box center [319, 434] width 132 height 17
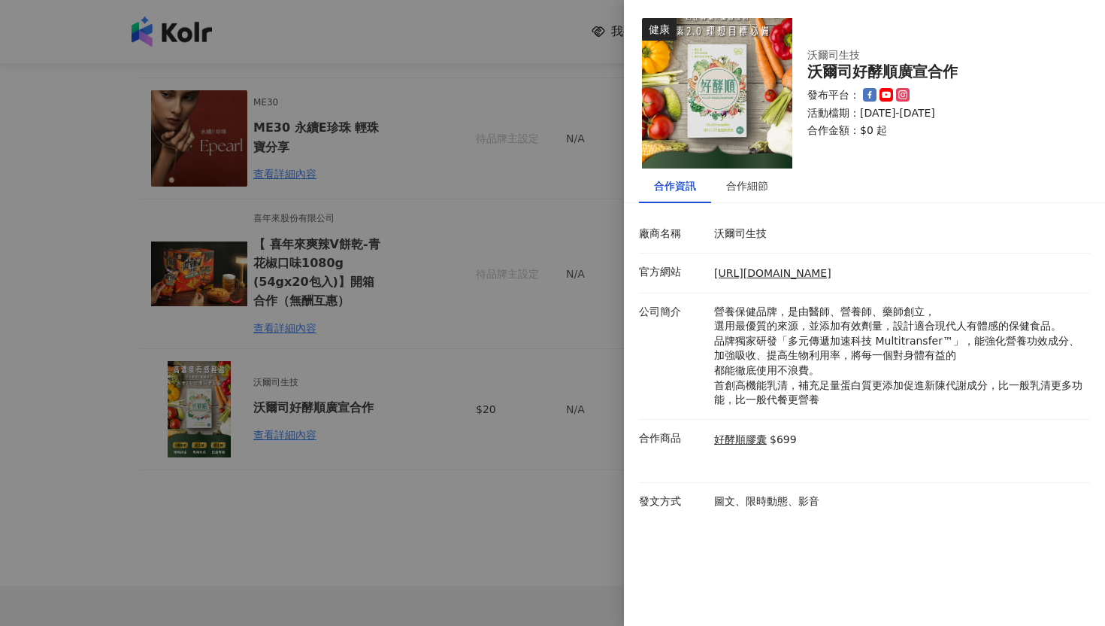
click at [562, 518] on div at bounding box center [552, 313] width 1105 height 626
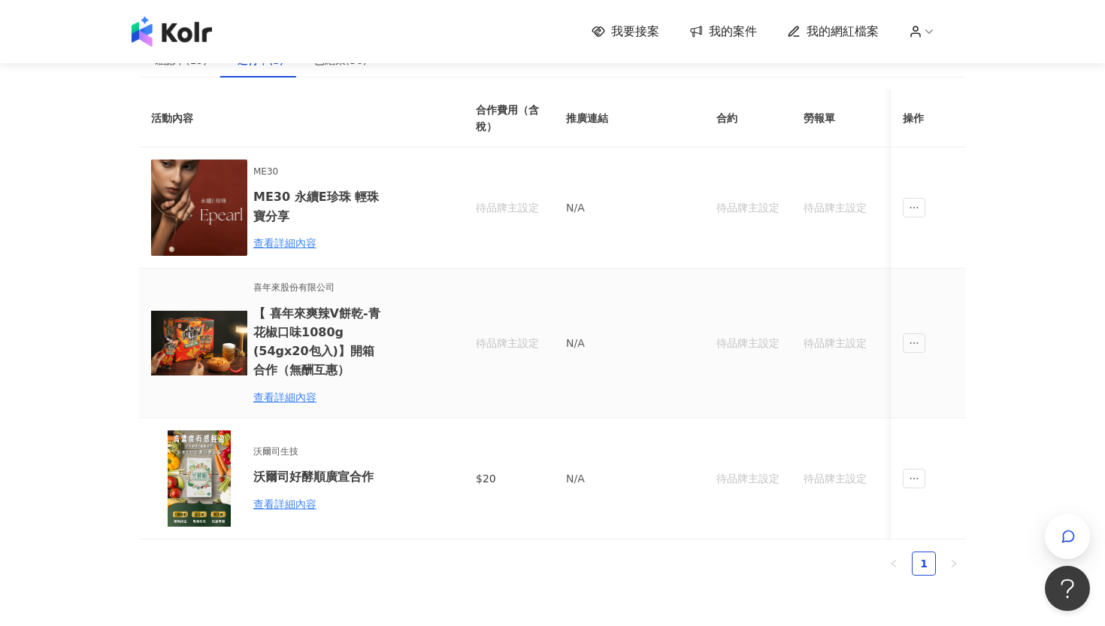
scroll to position [0, 0]
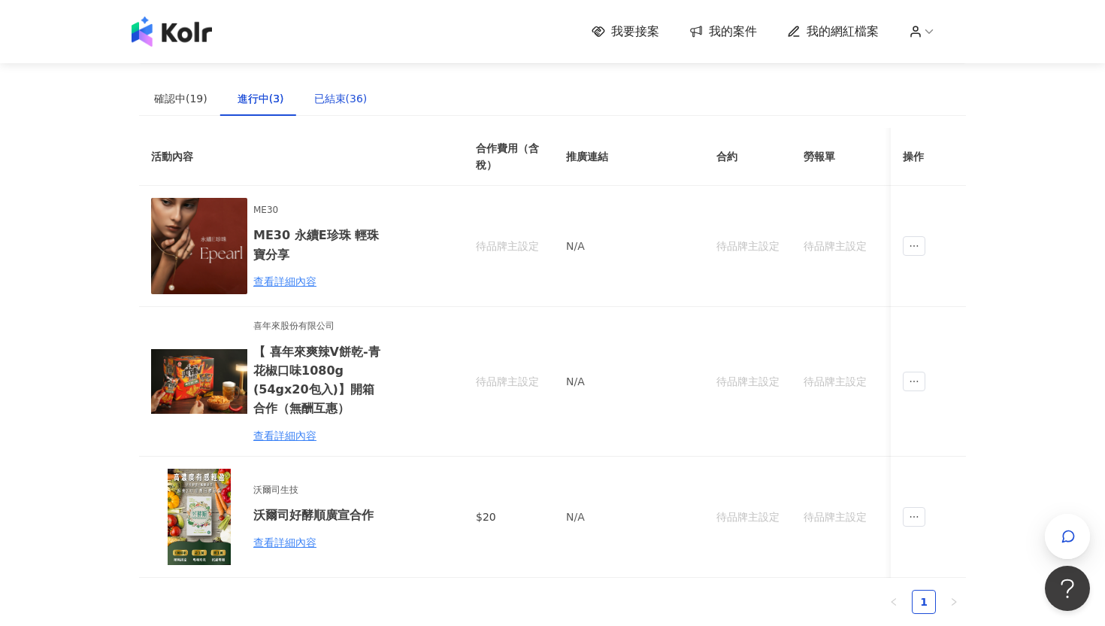
click at [347, 95] on div "已結束(36)" at bounding box center [340, 98] width 53 height 17
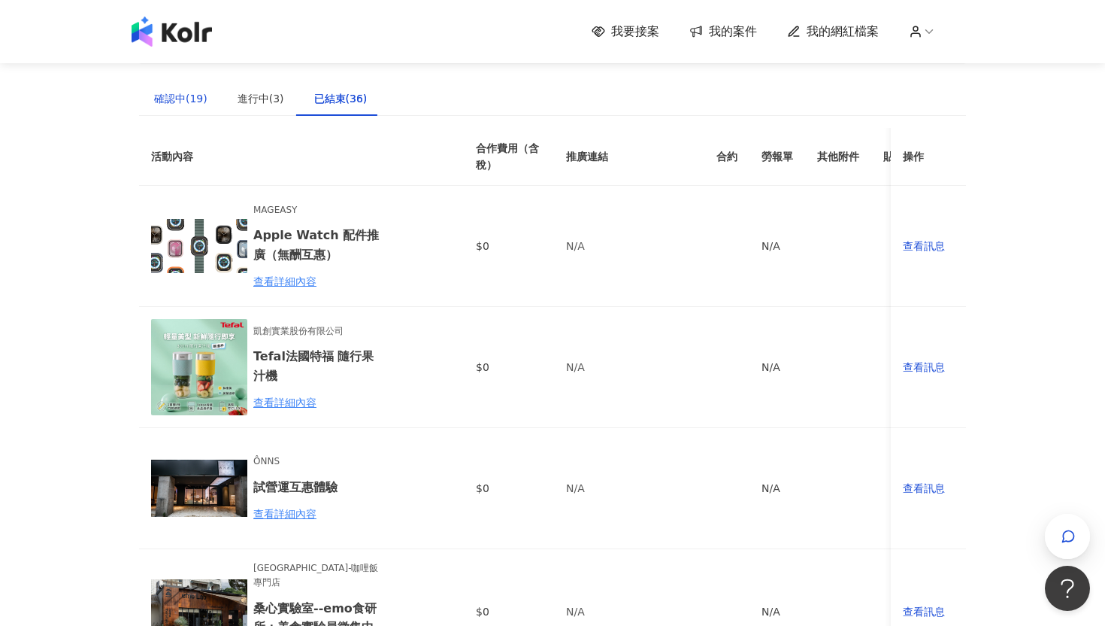
click at [186, 95] on div "確認中(19)" at bounding box center [180, 98] width 53 height 17
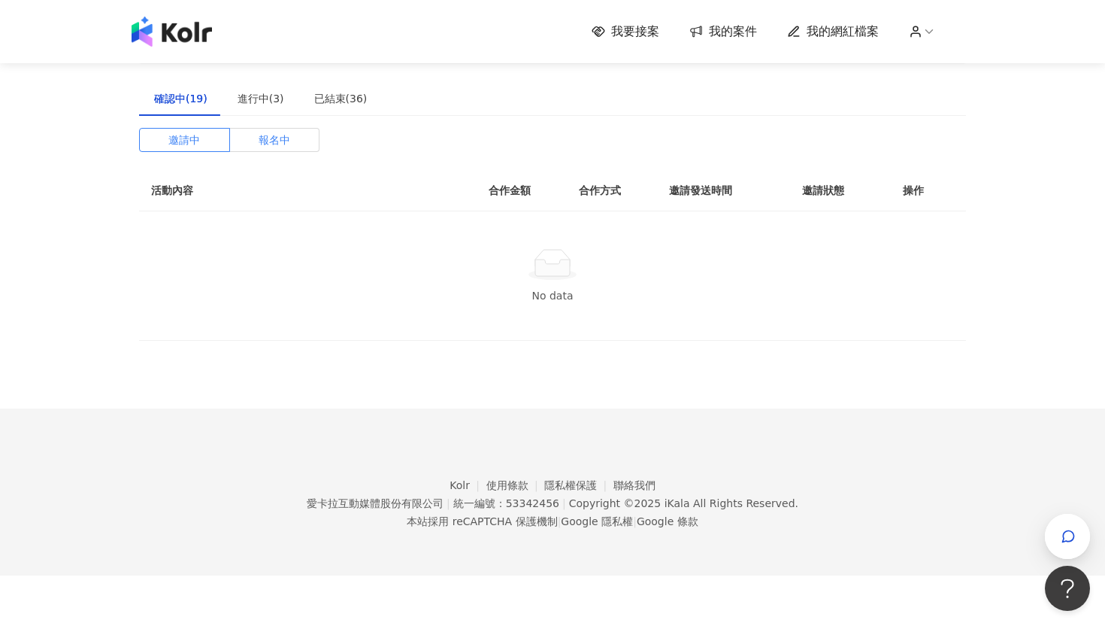
click at [283, 143] on span "報名中" at bounding box center [275, 140] width 32 height 23
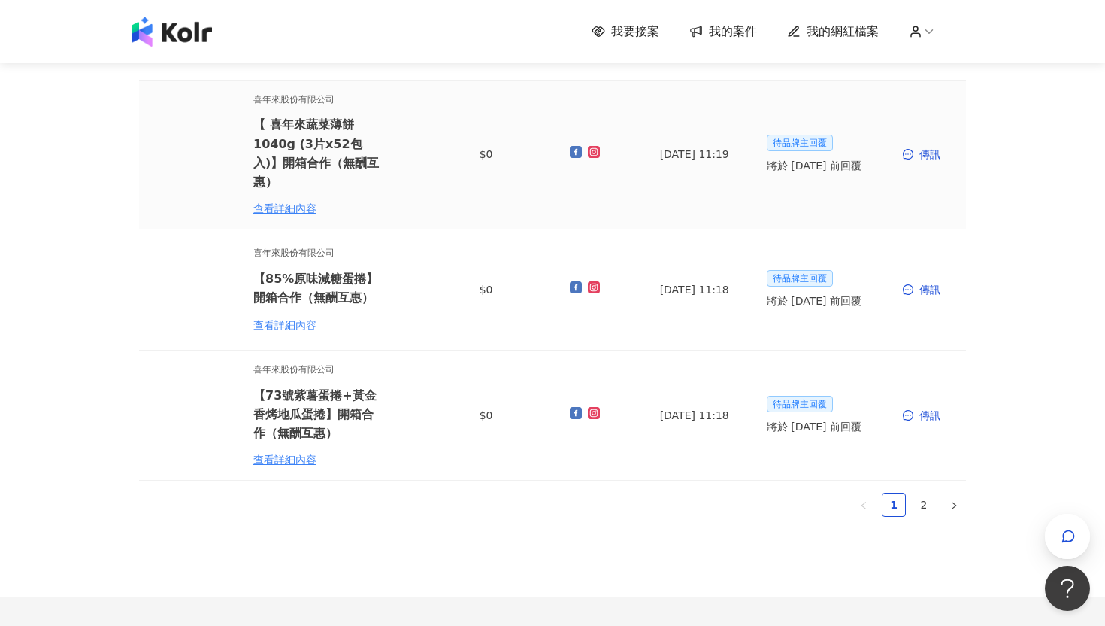
scroll to position [1037, 0]
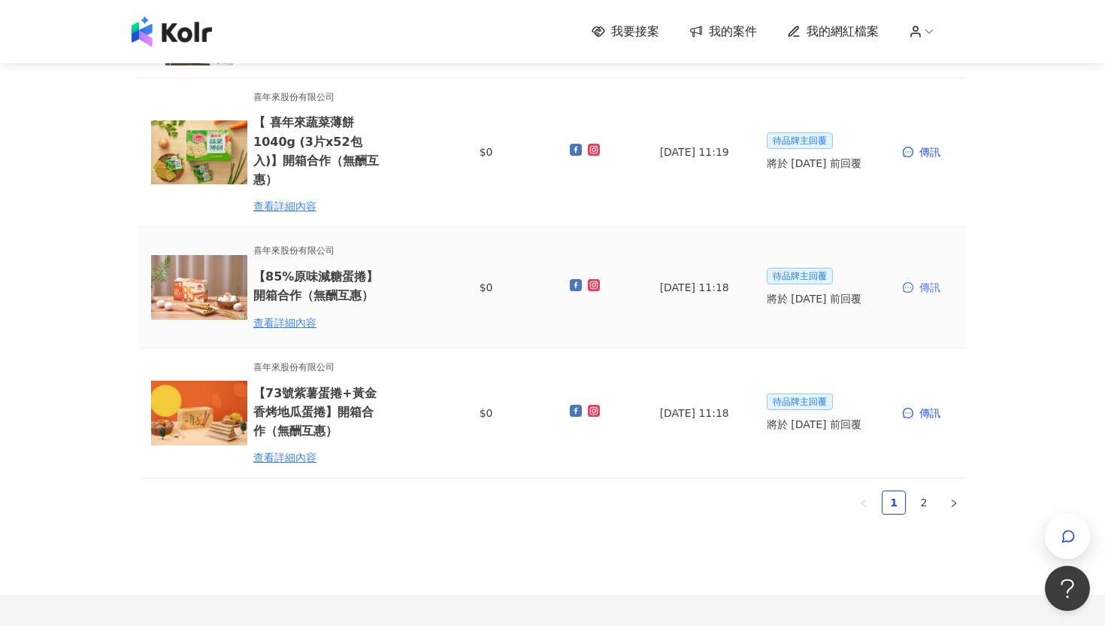
click at [901, 279] on div "傳訊" at bounding box center [928, 287] width 51 height 17
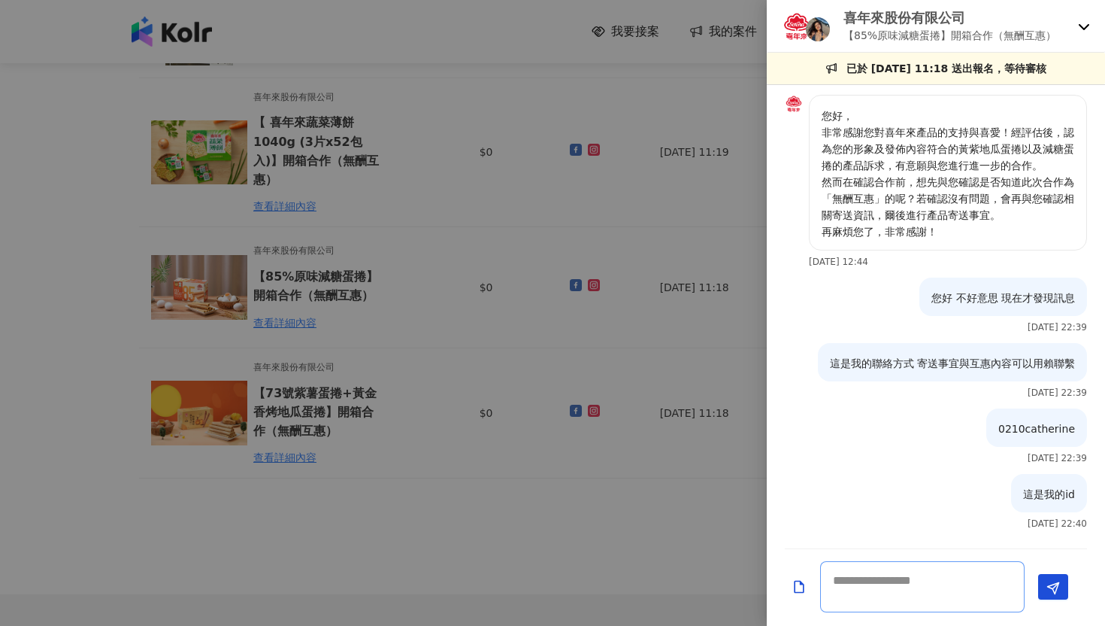
click at [886, 543] on textarea at bounding box center [922, 586] width 205 height 51
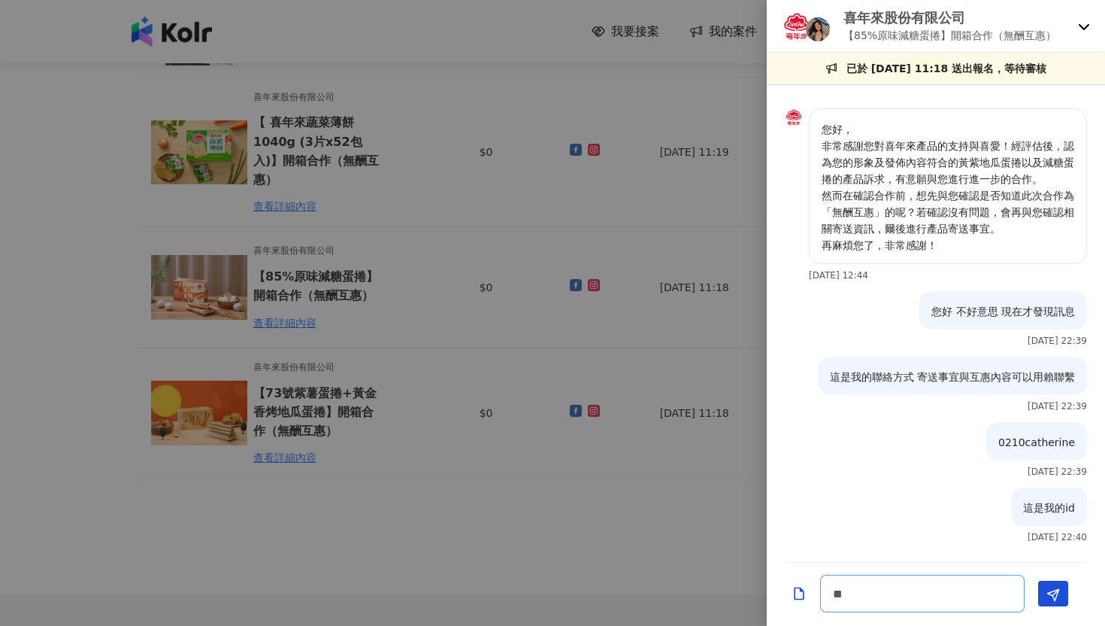
type textarea "*"
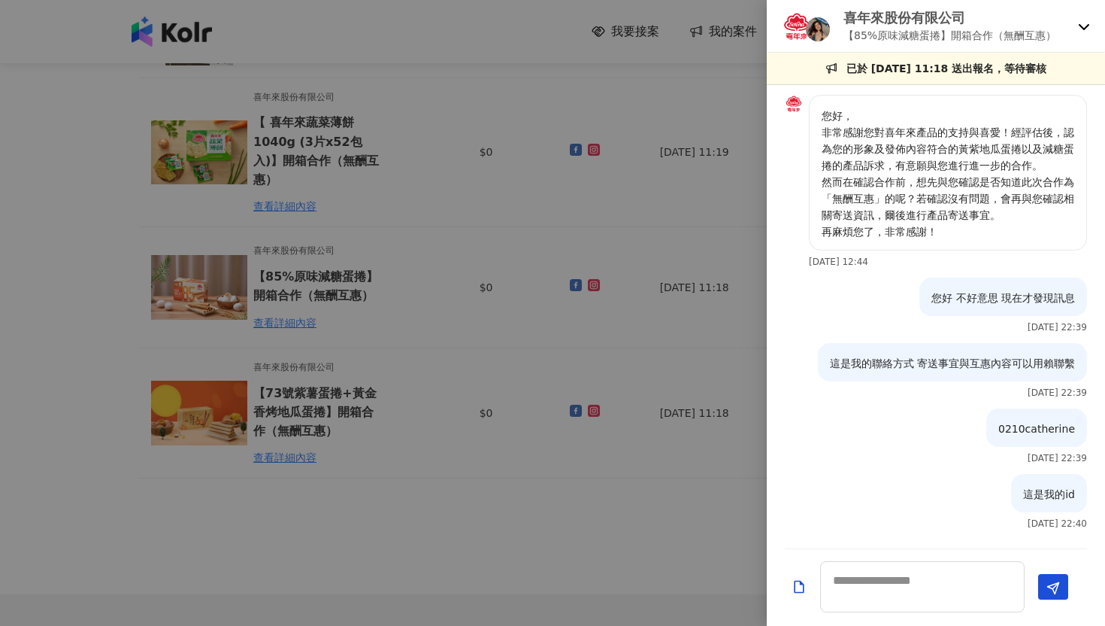
click at [901, 28] on div "喜年來股份有限公司 【85%原味減糖蛋捲】開箱合作（無酬互惠）" at bounding box center [936, 26] width 338 height 53
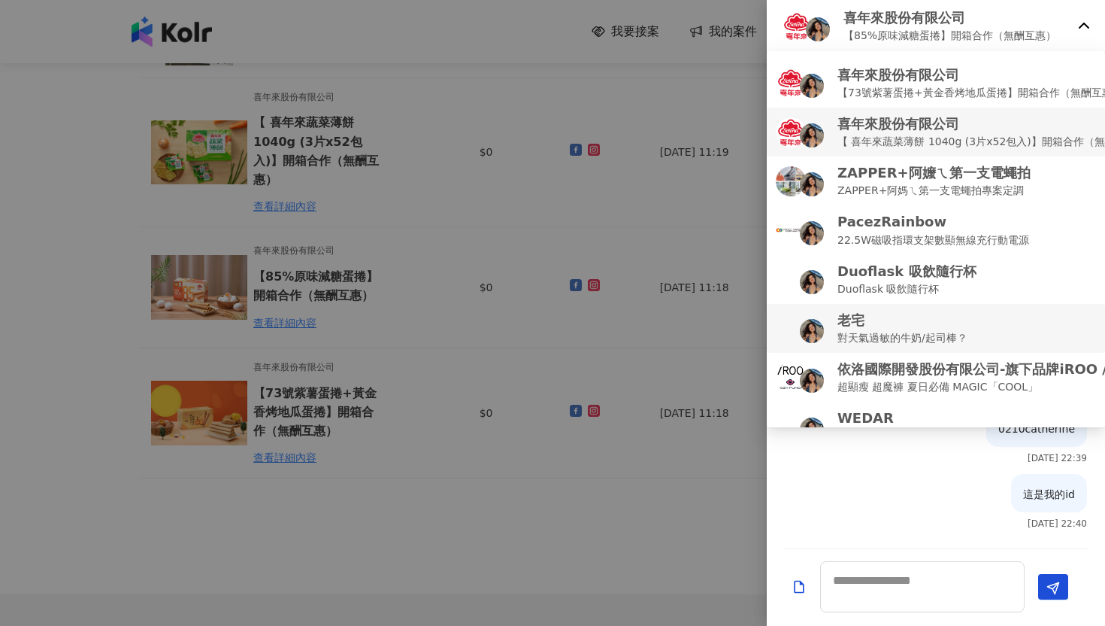
scroll to position [212, 0]
